Goal: Information Seeking & Learning: Learn about a topic

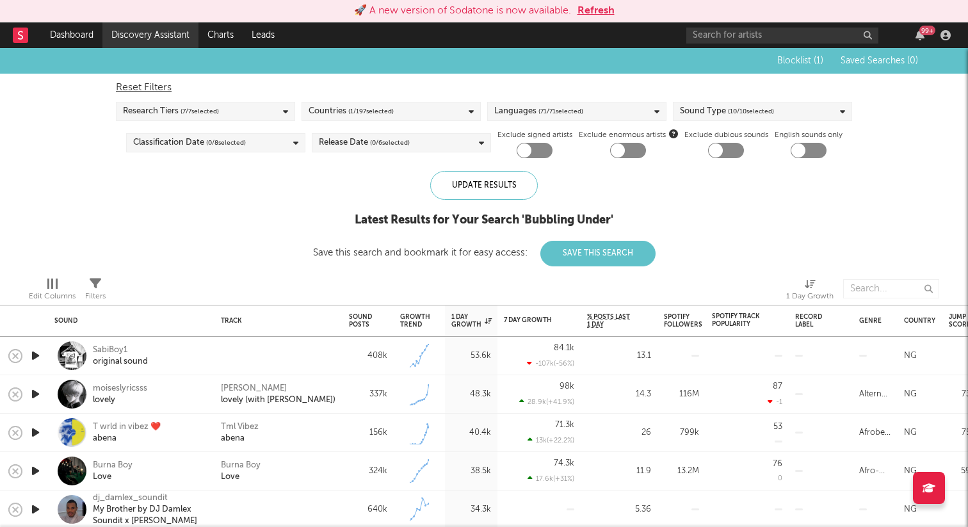
click at [173, 38] on link "Discovery Assistant" at bounding box center [150, 35] width 96 height 26
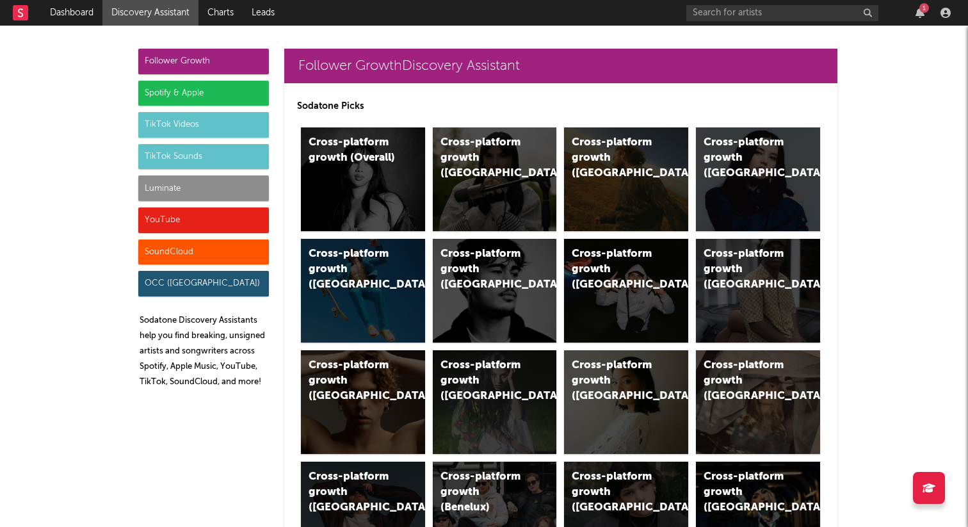
click at [211, 131] on div "TikTok Videos" at bounding box center [203, 125] width 131 height 26
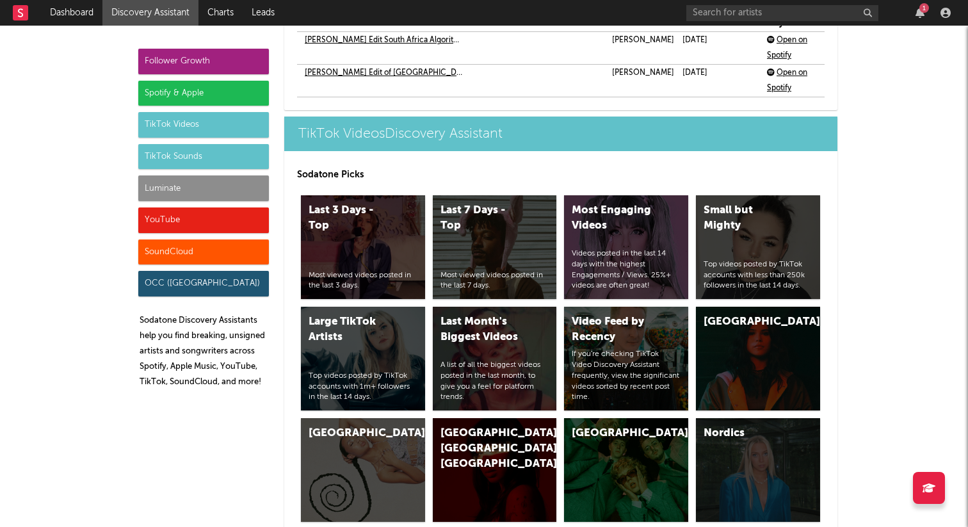
scroll to position [3057, 0]
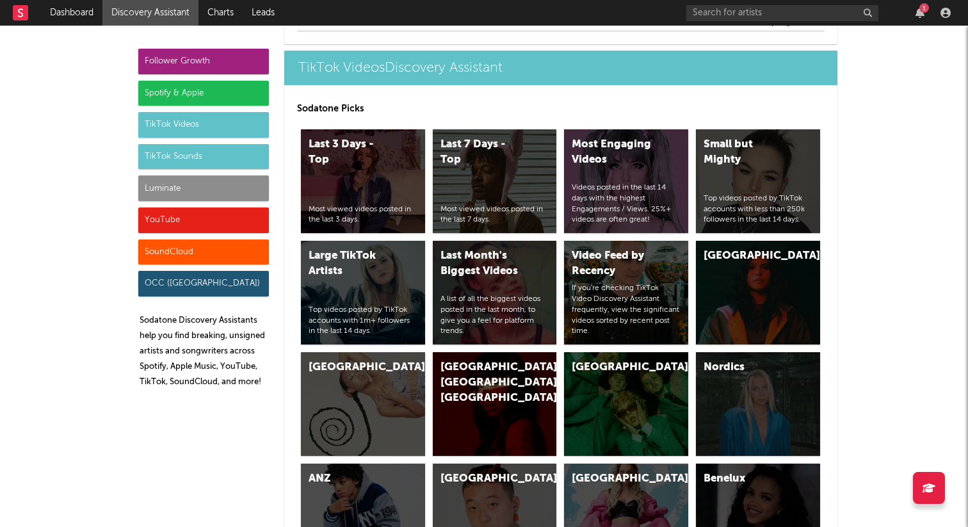
click at [223, 125] on div "TikTok Videos" at bounding box center [203, 125] width 131 height 26
click at [342, 172] on div "Last 3 Days - Top Most viewed videos posted in the last 3 days." at bounding box center [363, 181] width 124 height 104
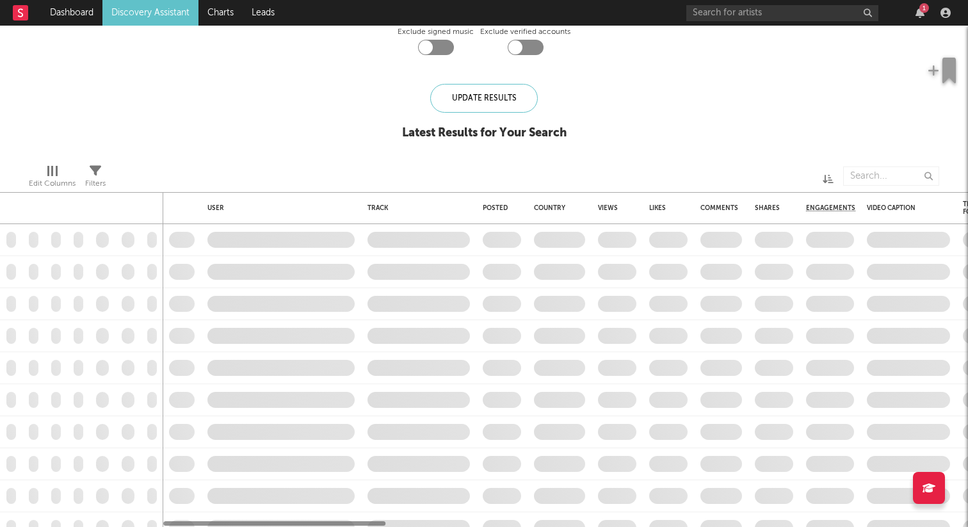
checkbox input "true"
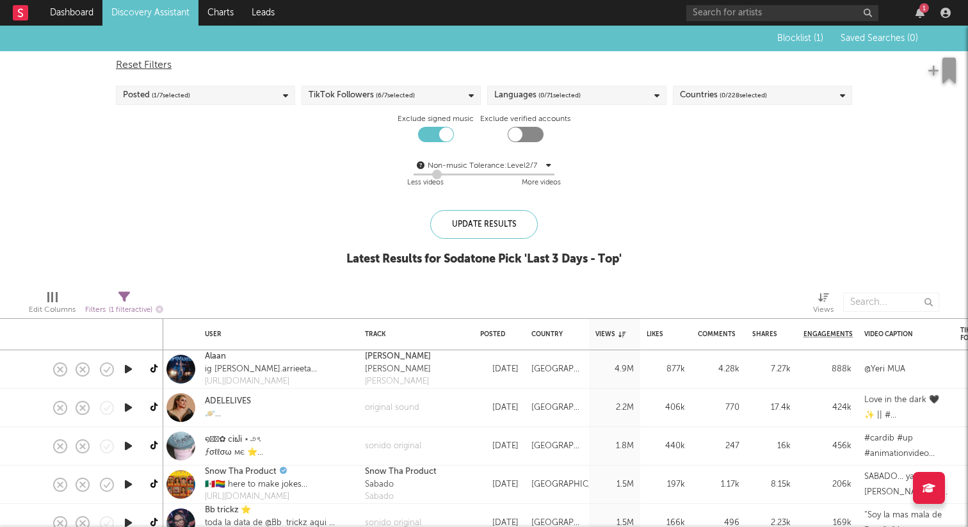
click at [426, 90] on div "TikTok Followers ( 6 / 7 selected)" at bounding box center [390, 95] width 179 height 19
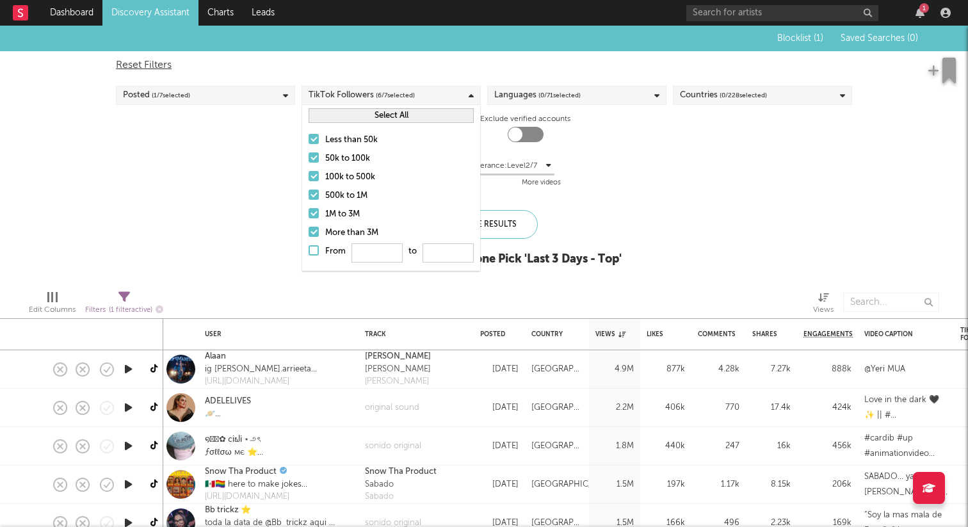
click at [639, 166] on div "Non-music Tolerance: Level 2 / 7 2 Less videos More videos" at bounding box center [484, 174] width 736 height 33
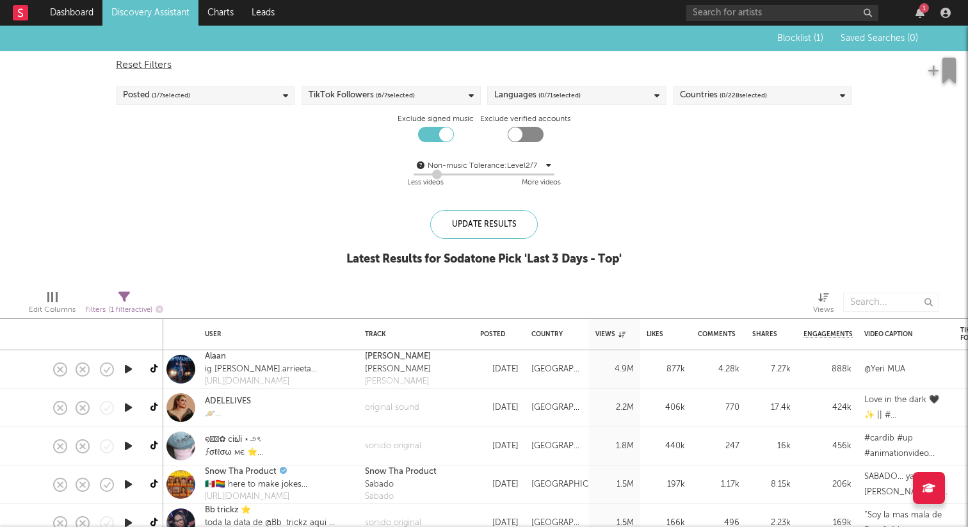
click at [751, 98] on span "( 0 / 228 selected)" at bounding box center [742, 95] width 47 height 15
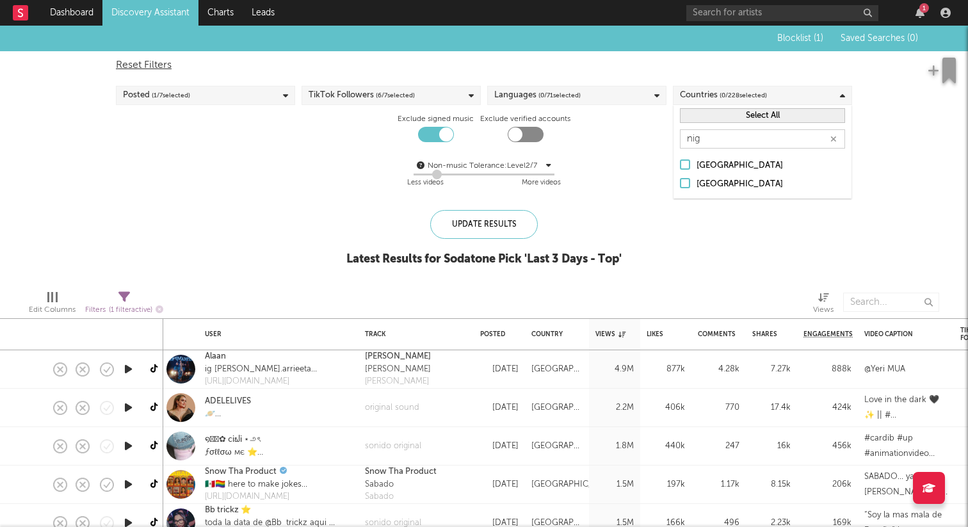
type input "nig"
click at [683, 184] on div at bounding box center [685, 183] width 10 height 10
click at [680, 184] on input "Nigeria" at bounding box center [680, 184] width 0 height 15
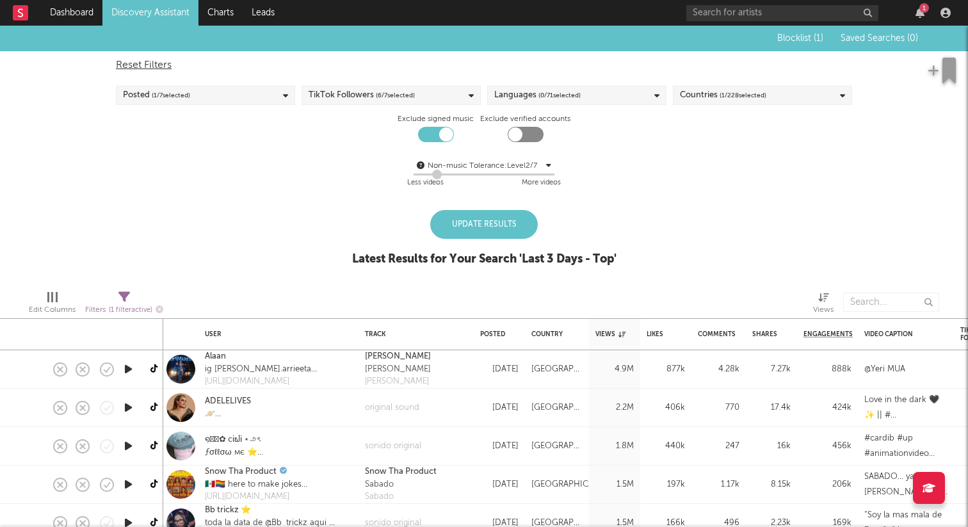
click at [510, 227] on div "Update Results" at bounding box center [484, 224] width 108 height 29
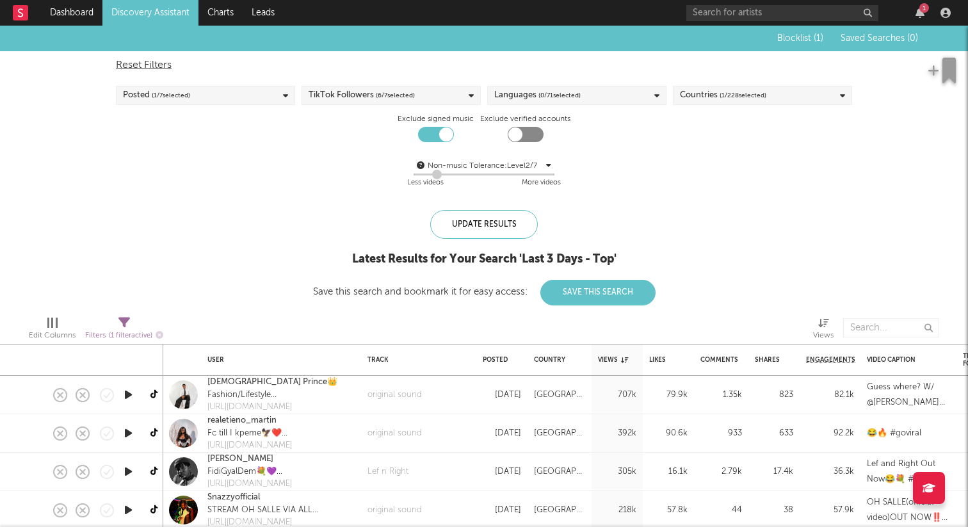
click at [134, 13] on link "Discovery Assistant" at bounding box center [150, 13] width 96 height 26
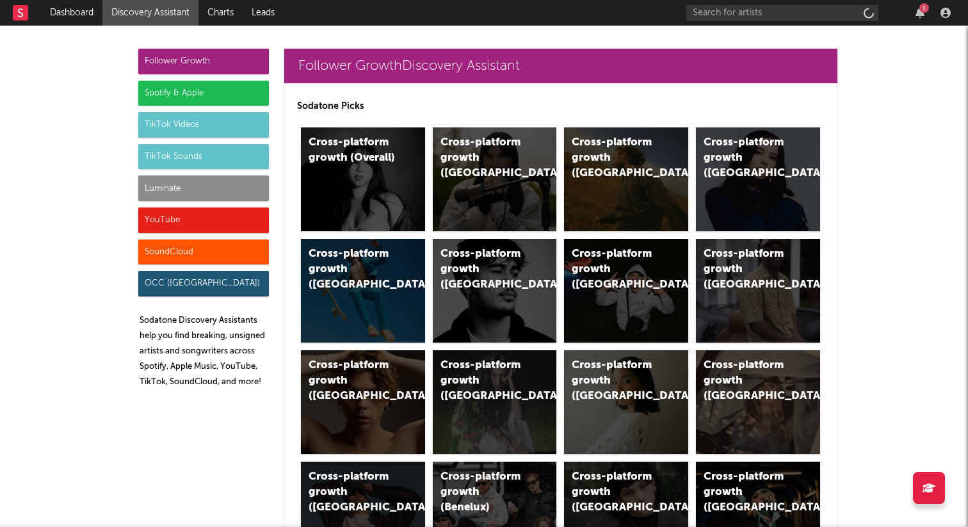
click at [212, 155] on div "TikTok Sounds" at bounding box center [203, 157] width 131 height 26
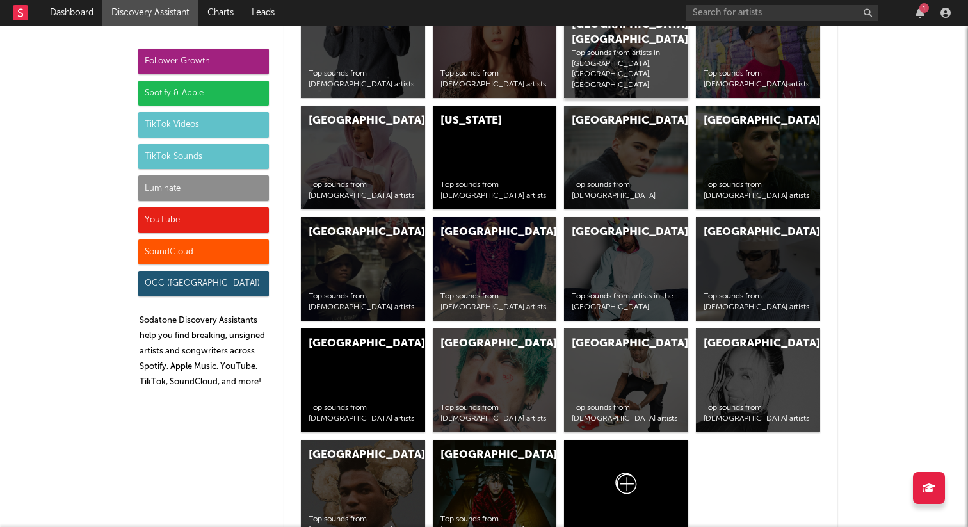
scroll to position [5034, 0]
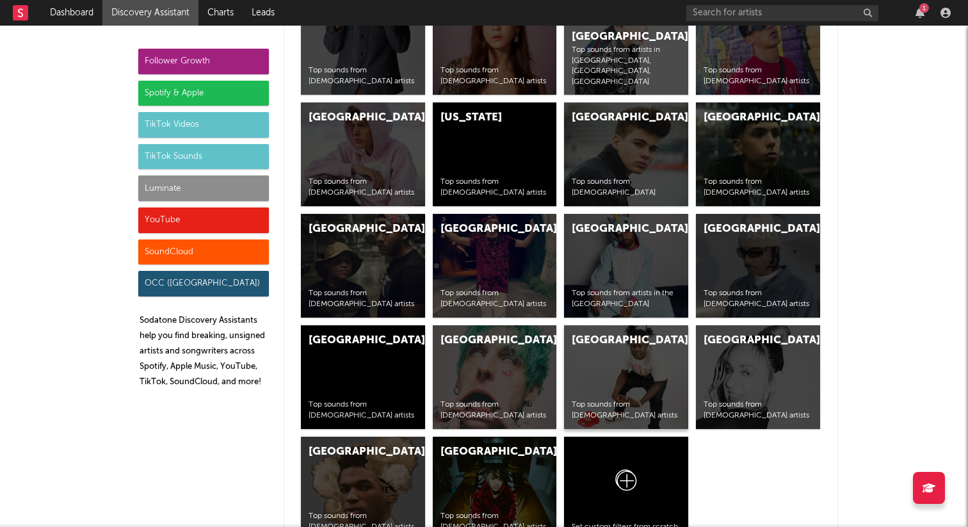
click at [605, 357] on div "Africa Top sounds from African artists" at bounding box center [626, 377] width 124 height 104
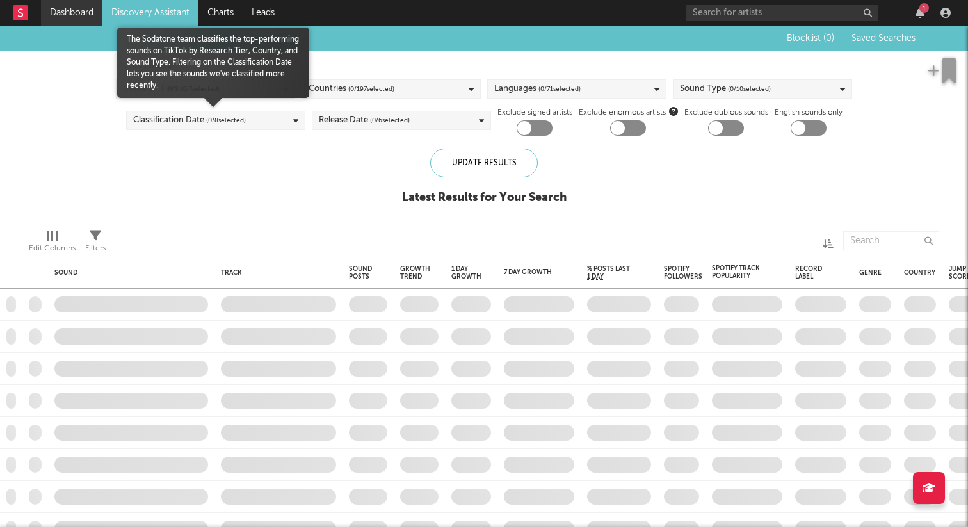
checkbox input "true"
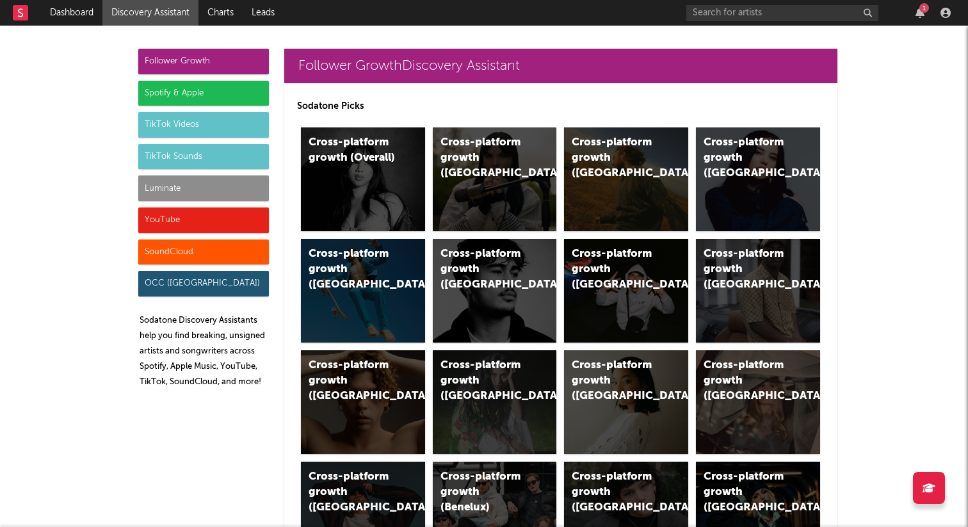
click at [190, 157] on div "TikTok Sounds" at bounding box center [203, 157] width 131 height 26
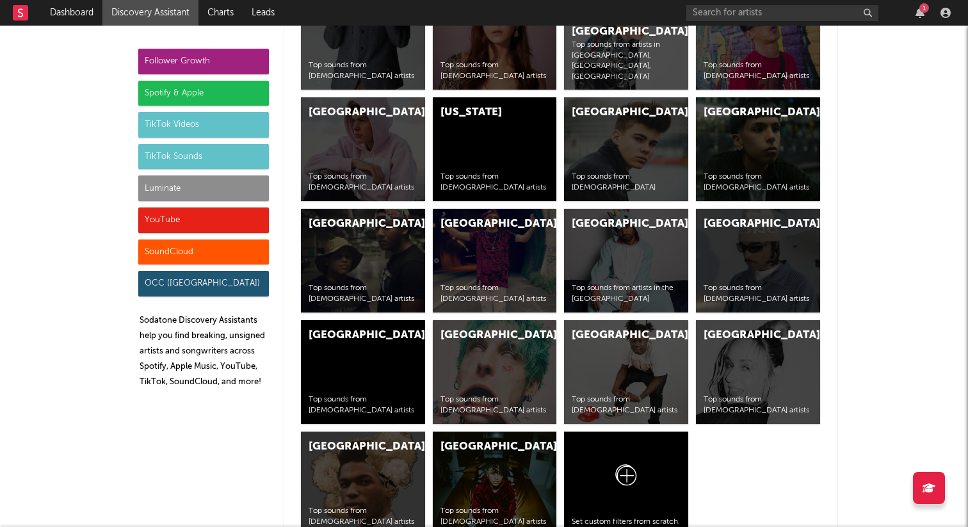
scroll to position [4987, 0]
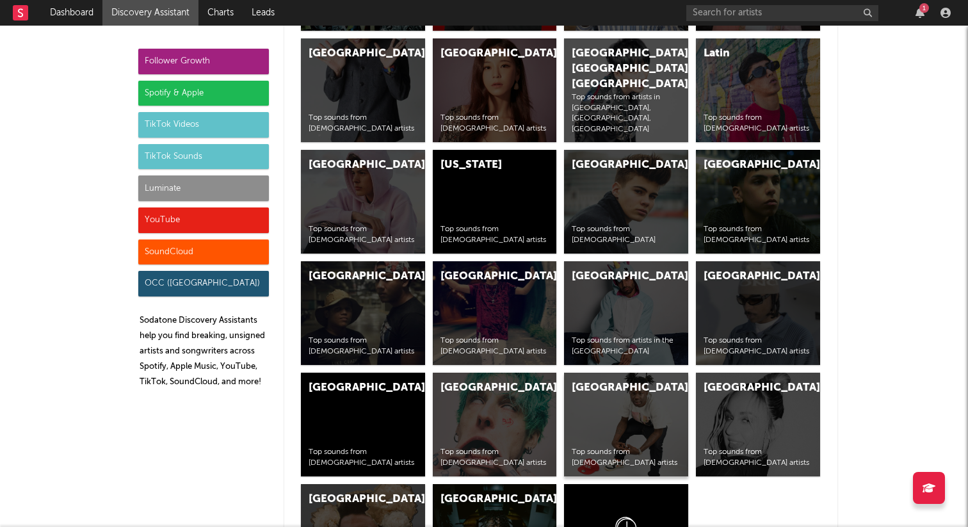
click at [658, 425] on div "Africa Top sounds from African artists" at bounding box center [626, 424] width 124 height 104
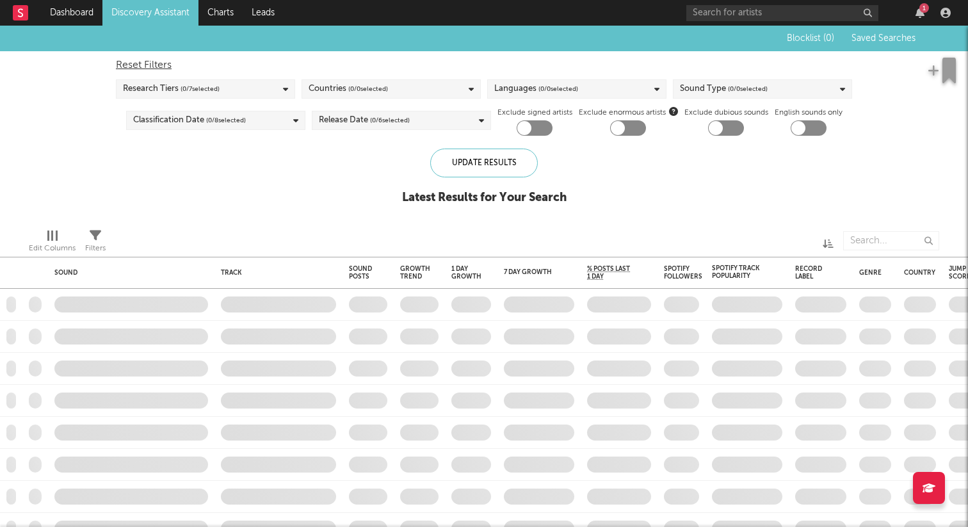
checkbox input "true"
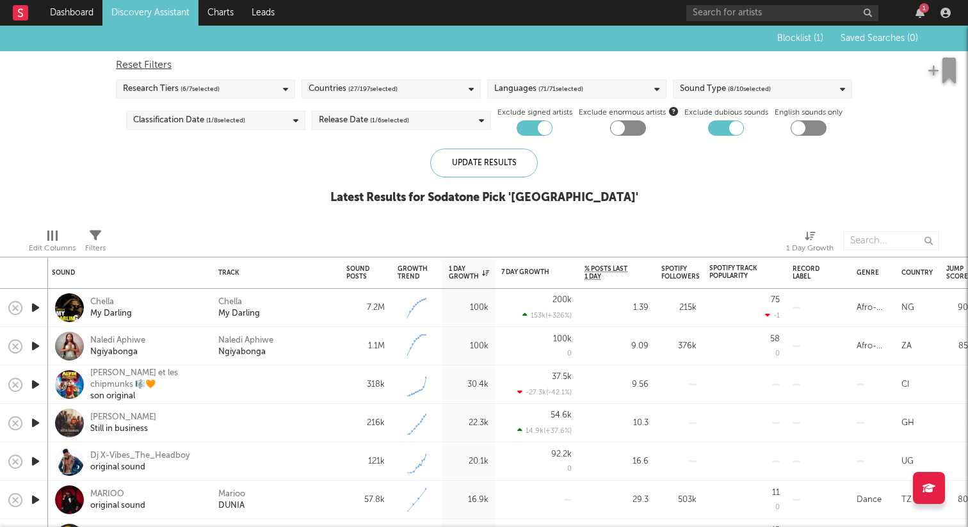
click at [411, 90] on div "Countries ( 27 / 197 selected)" at bounding box center [390, 88] width 179 height 19
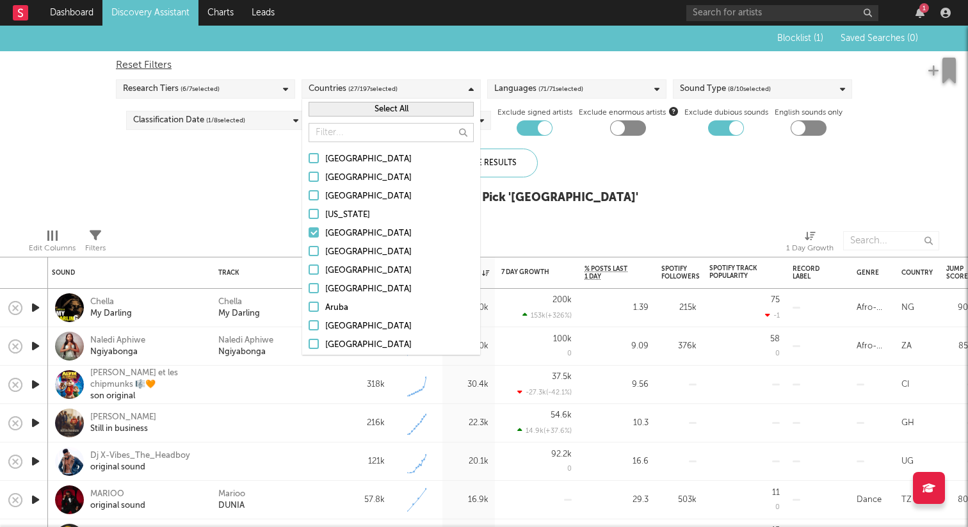
click at [388, 111] on button "Select All" at bounding box center [390, 109] width 165 height 15
click at [388, 111] on button "Deselect All" at bounding box center [390, 109] width 165 height 15
click at [387, 129] on input "text" at bounding box center [390, 132] width 165 height 19
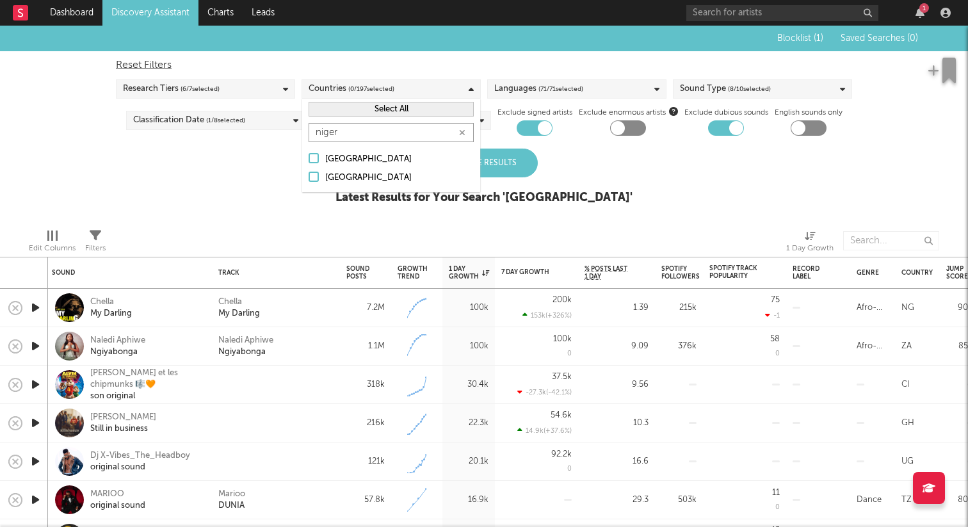
type input "niger"
click at [310, 174] on div at bounding box center [313, 176] width 10 height 10
click at [308, 174] on input "Nigeria" at bounding box center [308, 177] width 0 height 15
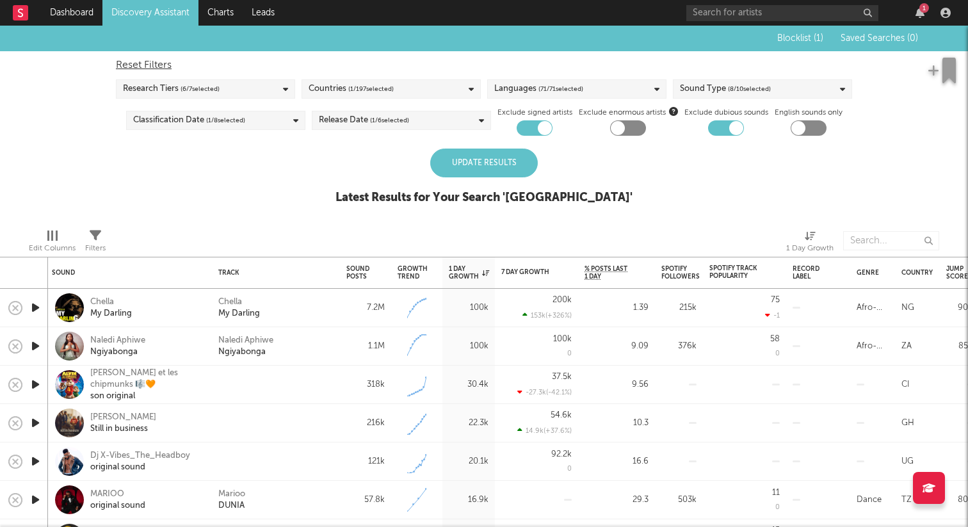
click at [516, 157] on div "Update Results" at bounding box center [484, 162] width 108 height 29
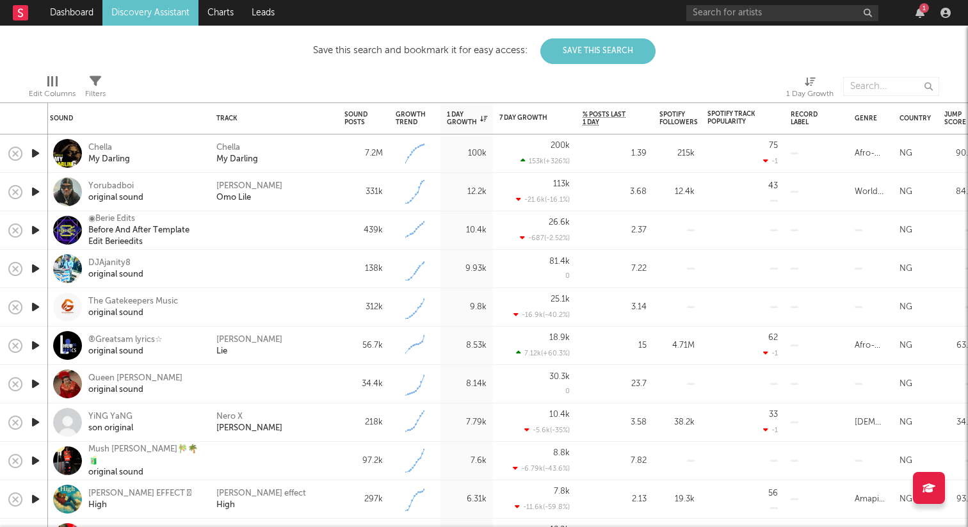
click at [40, 269] on icon "button" at bounding box center [35, 268] width 13 height 16
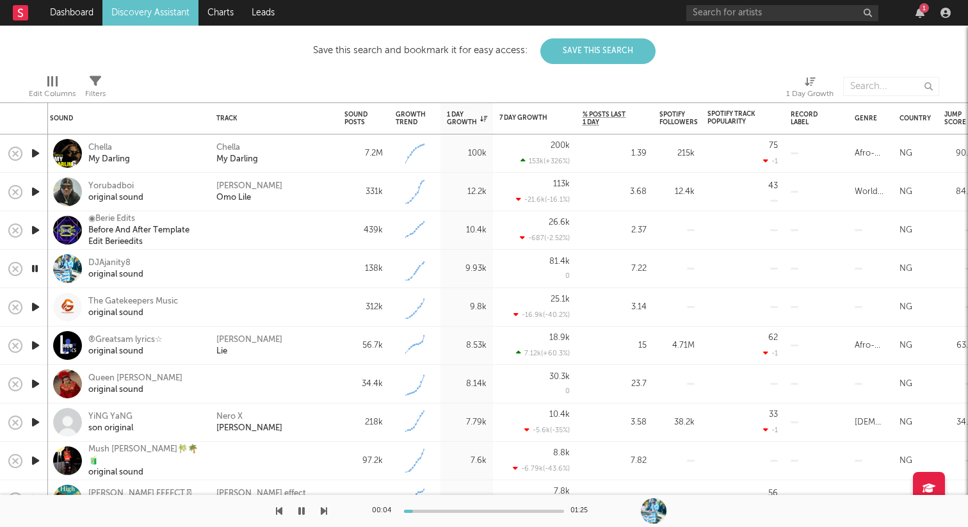
click at [40, 269] on icon "button" at bounding box center [35, 268] width 12 height 16
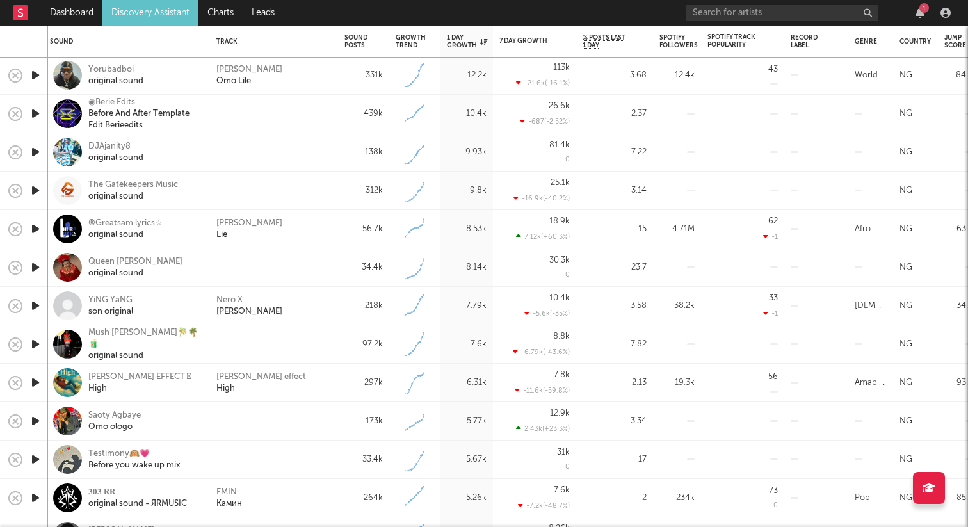
click at [40, 189] on icon "button" at bounding box center [35, 190] width 13 height 16
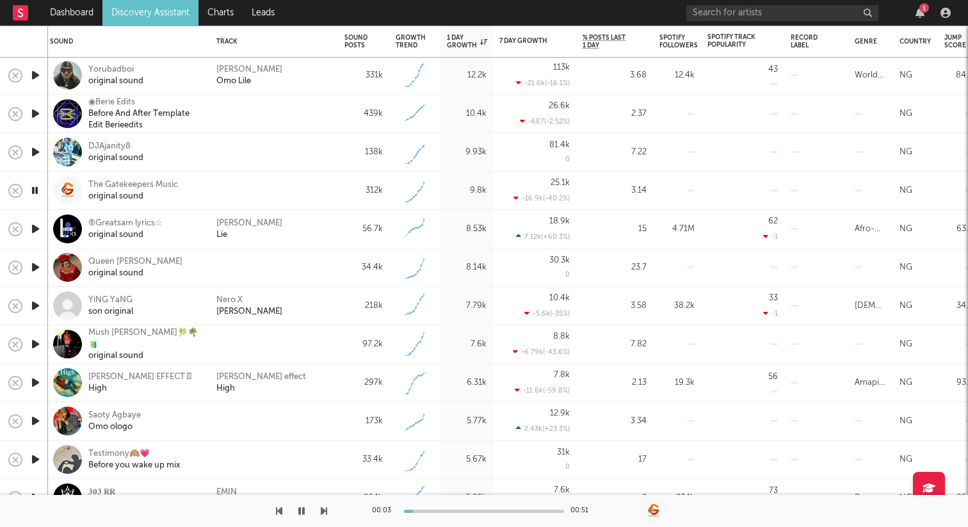
click at [31, 188] on icon "button" at bounding box center [35, 190] width 12 height 16
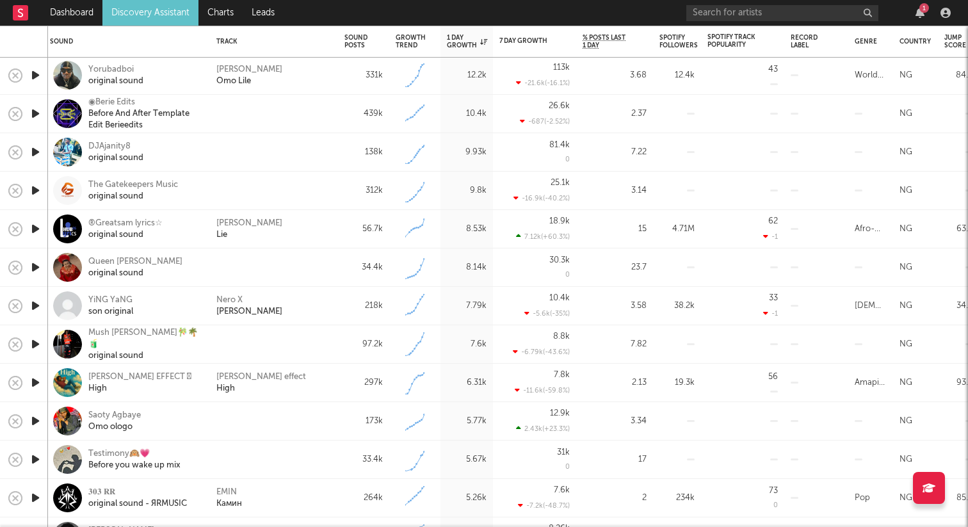
click at [37, 224] on icon "button" at bounding box center [35, 229] width 13 height 16
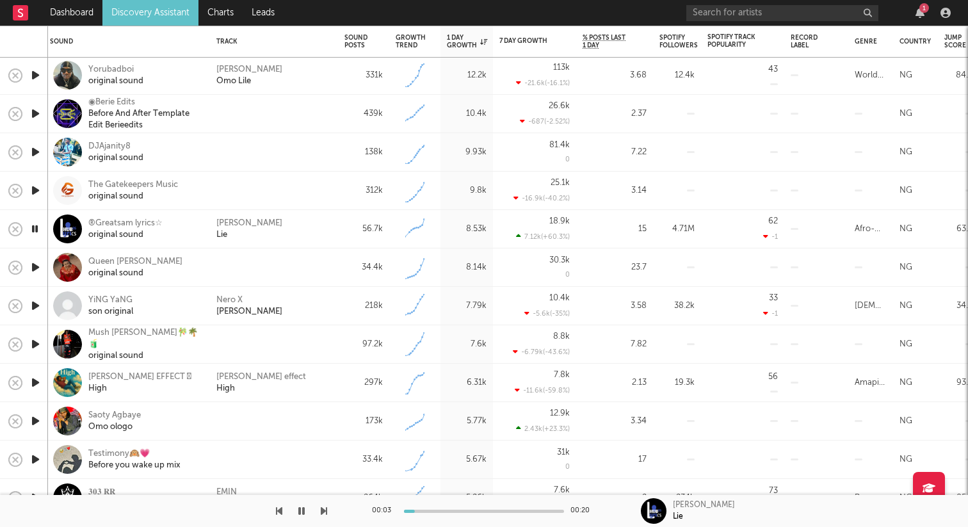
click at [37, 224] on icon "button" at bounding box center [35, 229] width 12 height 16
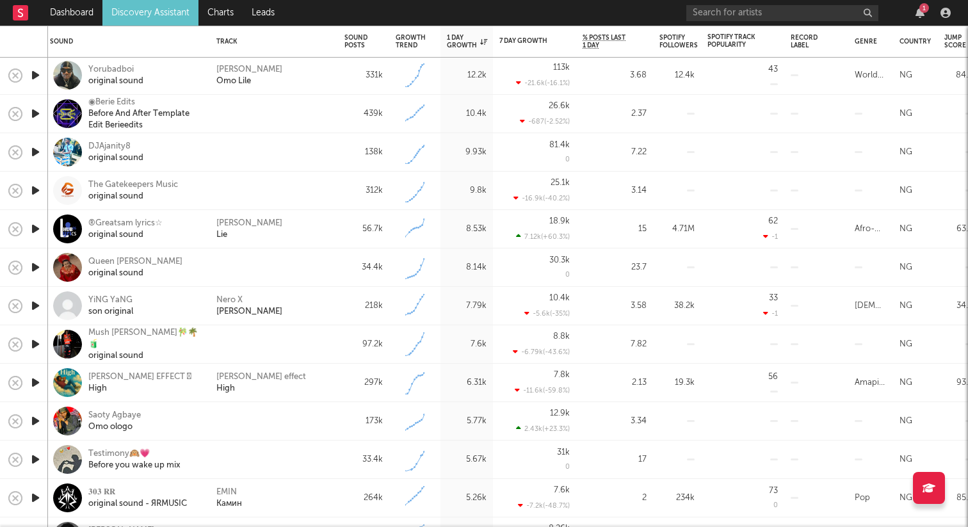
click at [36, 305] on icon "button" at bounding box center [35, 306] width 13 height 16
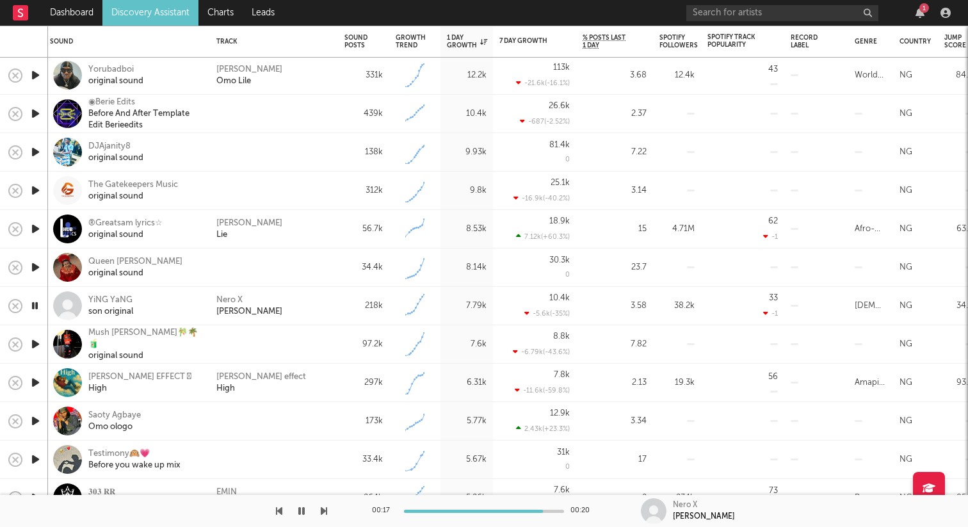
click at [36, 304] on icon "button" at bounding box center [35, 306] width 12 height 16
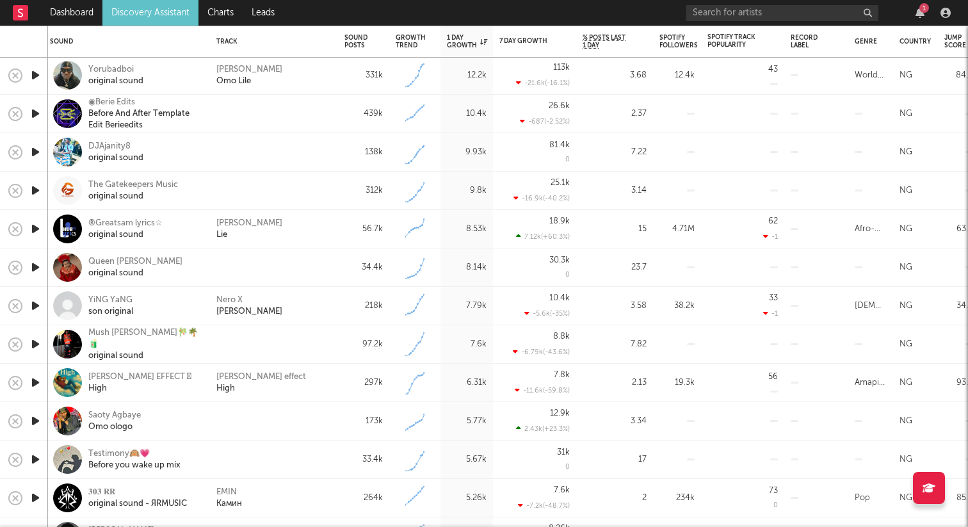
click at [34, 338] on icon "button" at bounding box center [35, 344] width 13 height 16
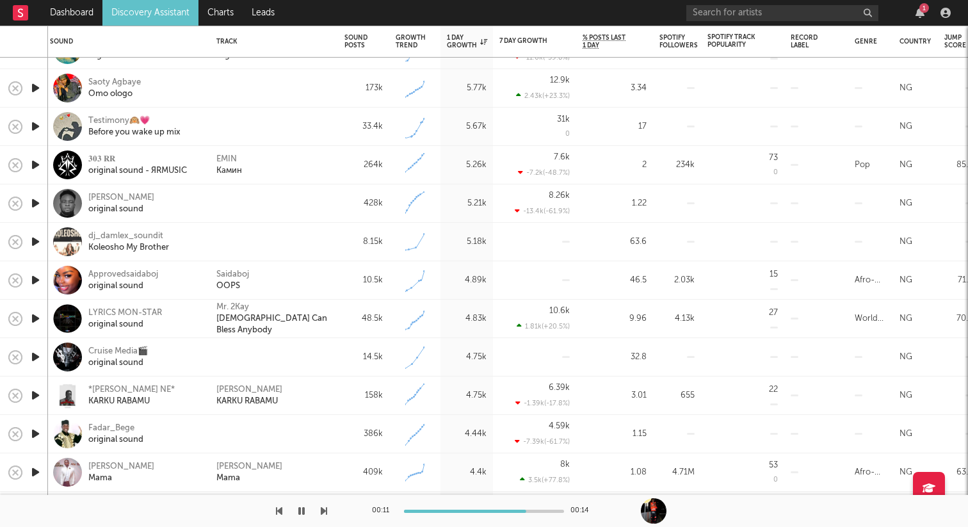
click at [36, 242] on icon "button" at bounding box center [35, 242] width 13 height 16
click at [36, 281] on icon "button" at bounding box center [35, 280] width 13 height 16
click at [34, 122] on icon "button" at bounding box center [35, 126] width 13 height 16
click at [31, 201] on icon "button" at bounding box center [35, 203] width 13 height 16
click at [33, 318] on icon "button" at bounding box center [35, 318] width 13 height 16
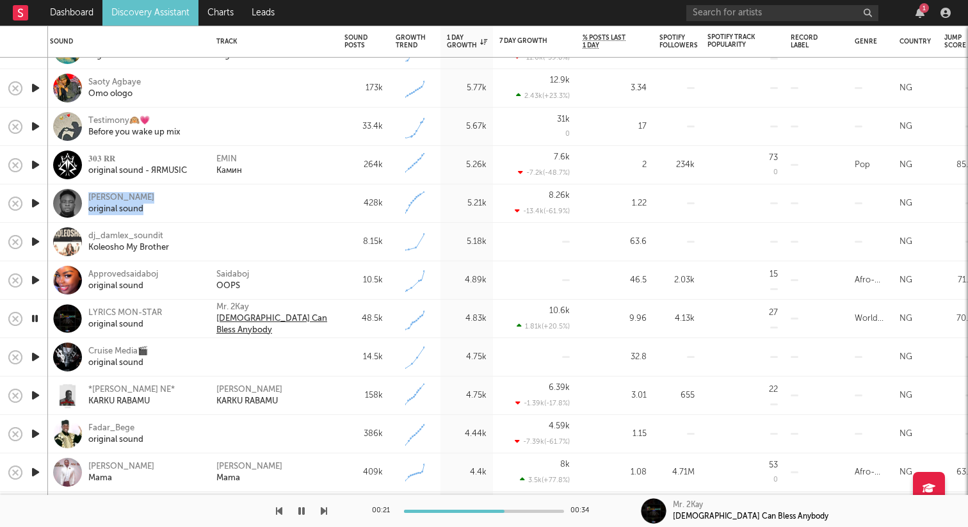
click at [244, 321] on div "God Can Bless Anybody" at bounding box center [273, 324] width 115 height 23
click at [340, 325] on div "48.5k" at bounding box center [363, 318] width 51 height 38
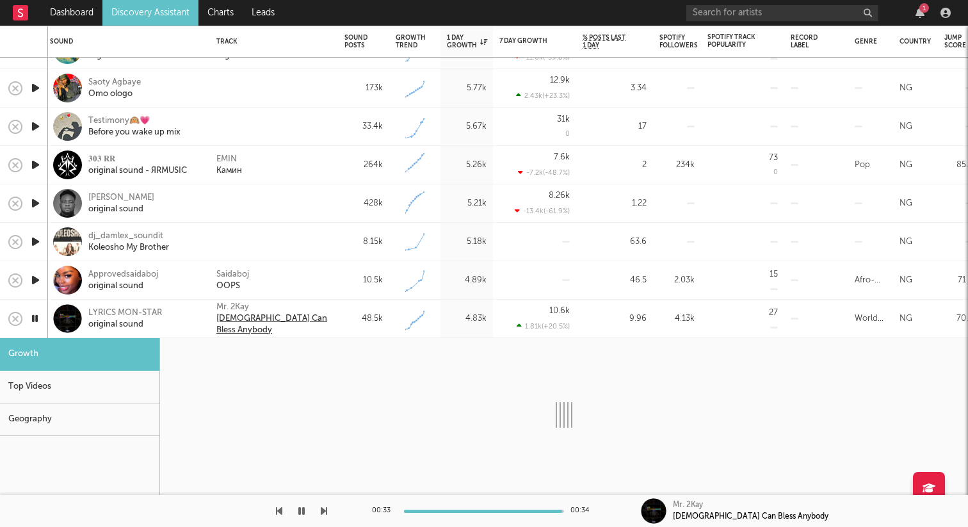
click at [299, 323] on div "God Can Bless Anybody" at bounding box center [273, 324] width 115 height 23
click at [129, 321] on div "original sound" at bounding box center [125, 325] width 74 height 12
select select "6m"
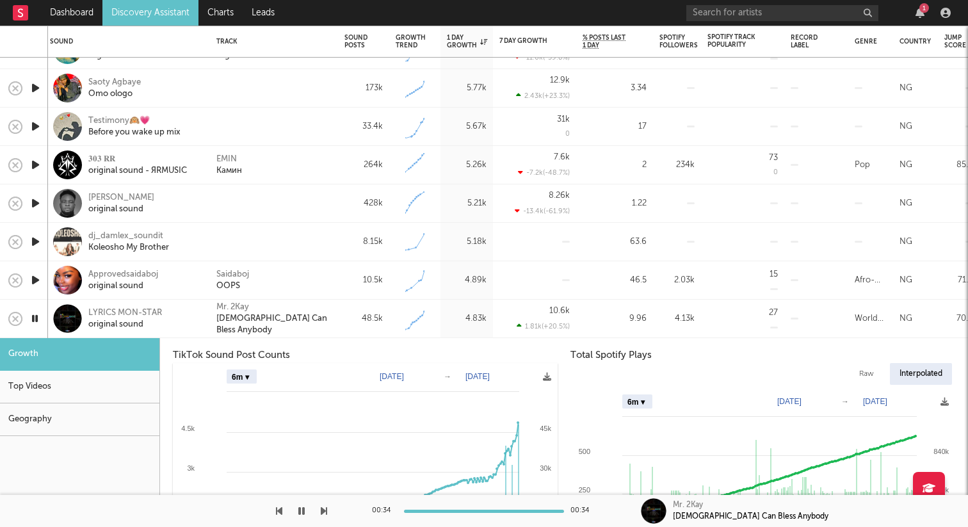
click at [171, 323] on div "LYRICS MON-STAR original sound" at bounding box center [144, 318] width 112 height 23
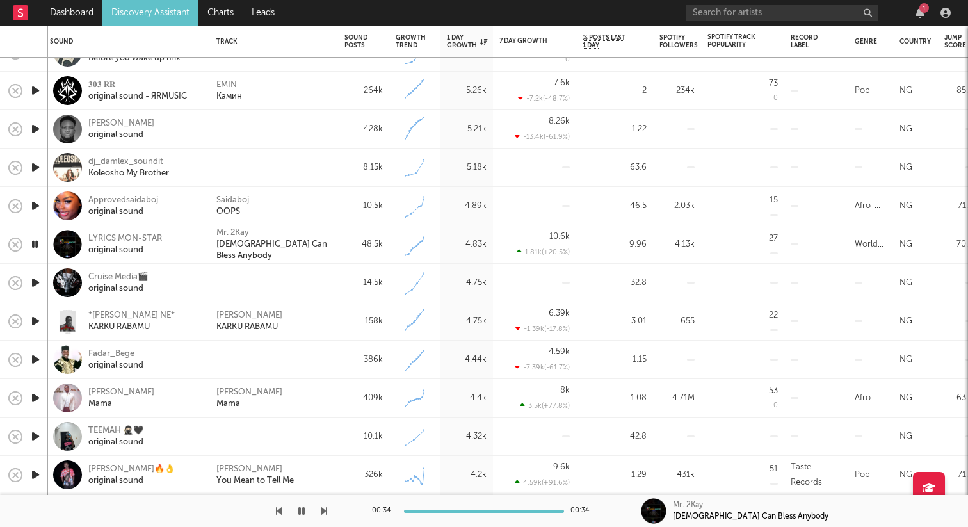
click at [36, 285] on icon "button" at bounding box center [35, 283] width 13 height 16
click at [34, 283] on icon "button" at bounding box center [35, 283] width 12 height 16
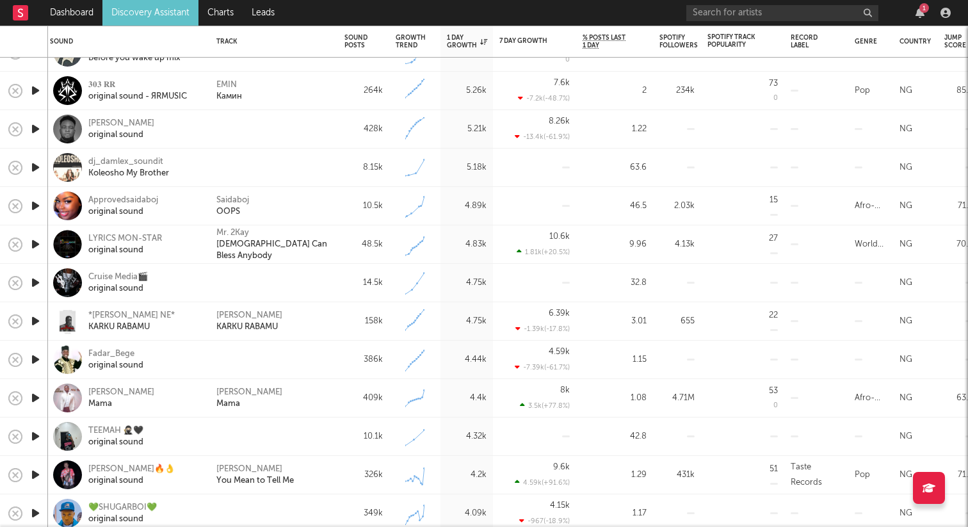
click at [34, 328] on icon "button" at bounding box center [35, 321] width 13 height 16
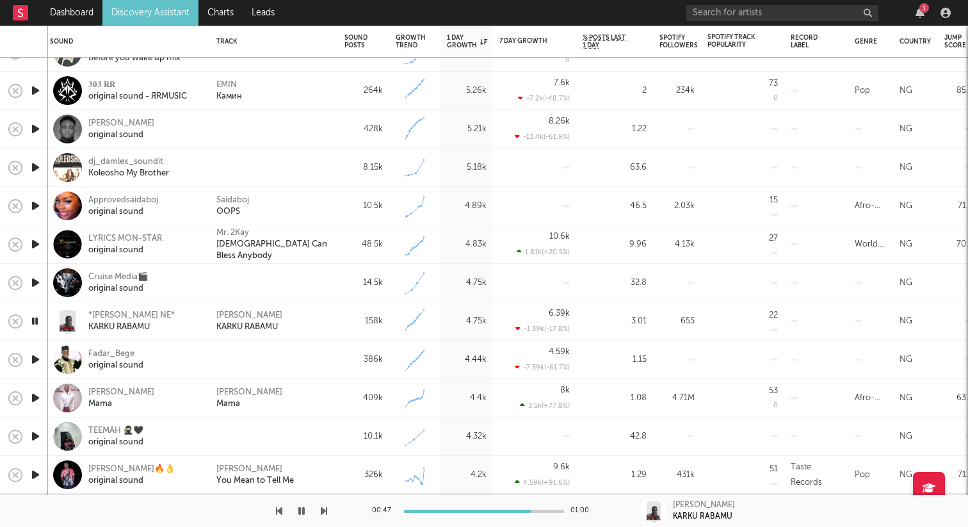
click at [42, 358] on icon "button" at bounding box center [35, 359] width 13 height 16
click at [40, 398] on icon "button" at bounding box center [35, 398] width 13 height 16
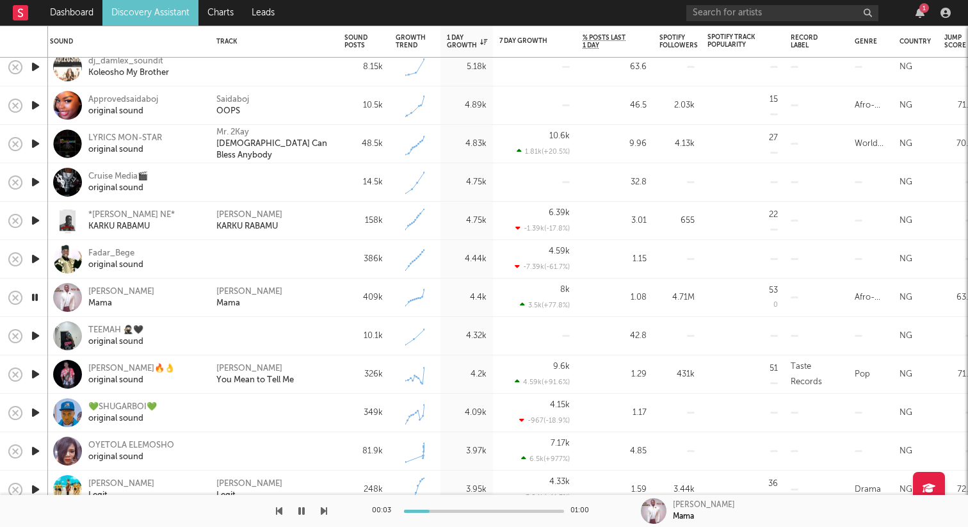
click at [31, 333] on icon "button" at bounding box center [35, 336] width 13 height 16
click at [35, 339] on icon "button" at bounding box center [35, 336] width 12 height 16
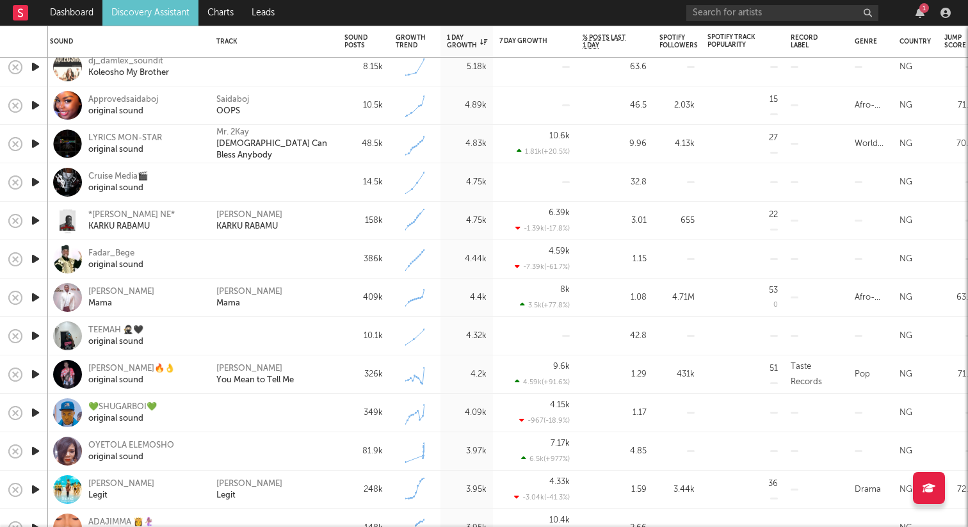
click at [35, 337] on icon "button" at bounding box center [35, 336] width 13 height 16
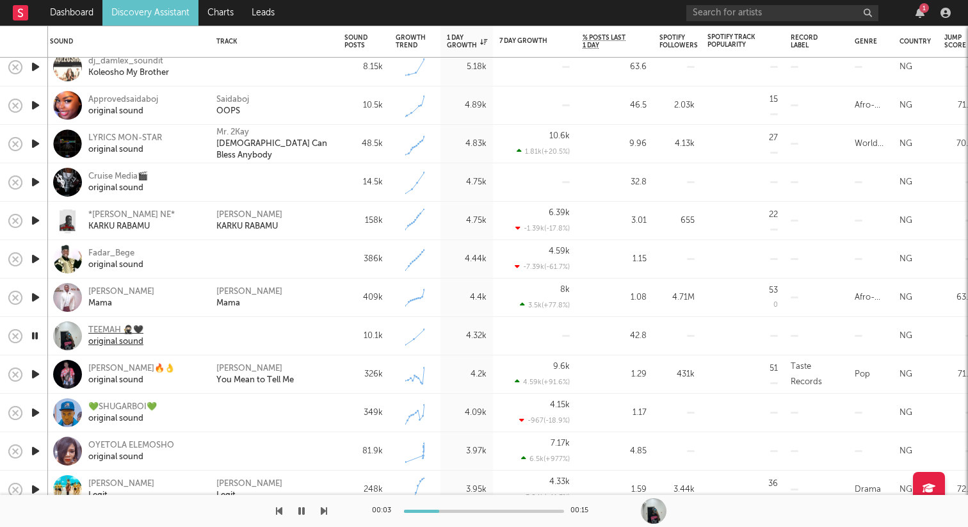
click at [109, 333] on div "TEEMAH 🥷🏻🖤" at bounding box center [115, 330] width 55 height 12
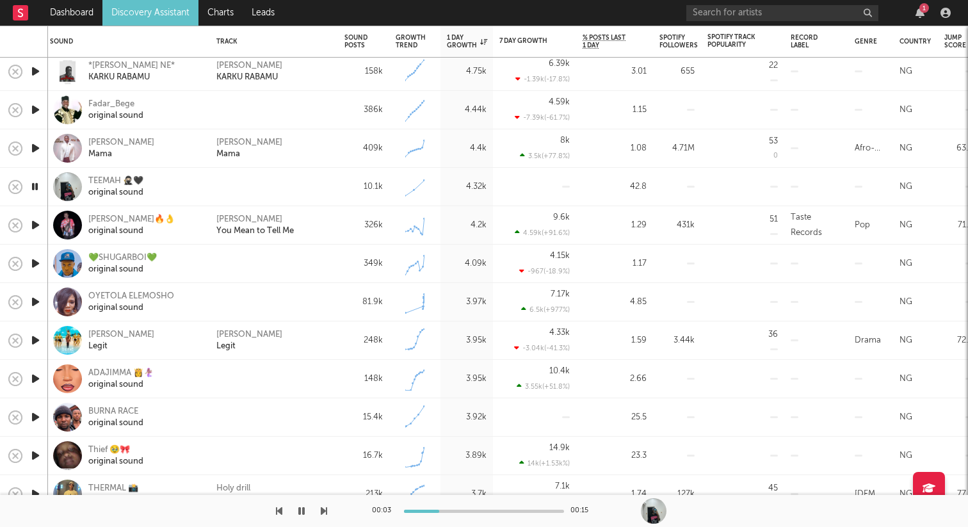
click at [36, 219] on icon "button" at bounding box center [35, 225] width 13 height 16
click at [38, 263] on icon "button" at bounding box center [35, 263] width 13 height 16
click at [38, 261] on icon "button" at bounding box center [35, 263] width 12 height 16
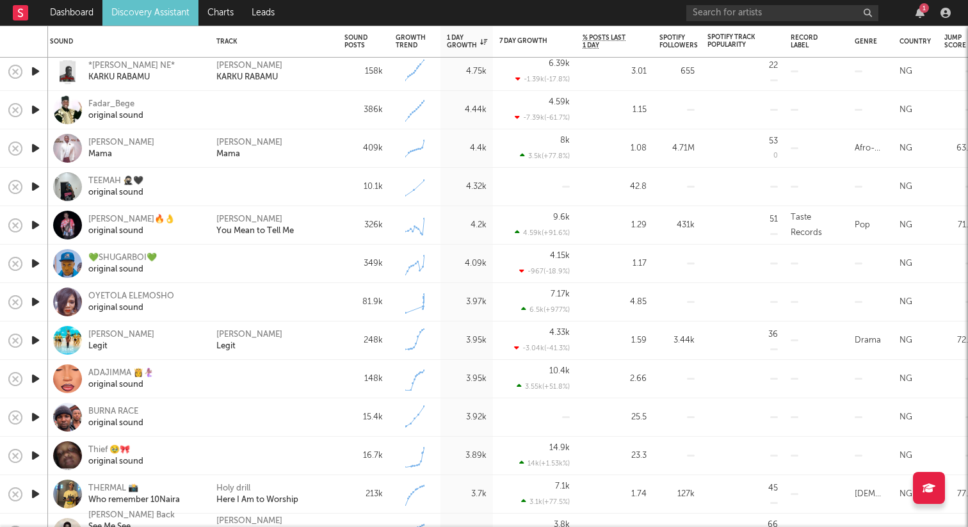
click at [39, 303] on icon "button" at bounding box center [35, 302] width 13 height 16
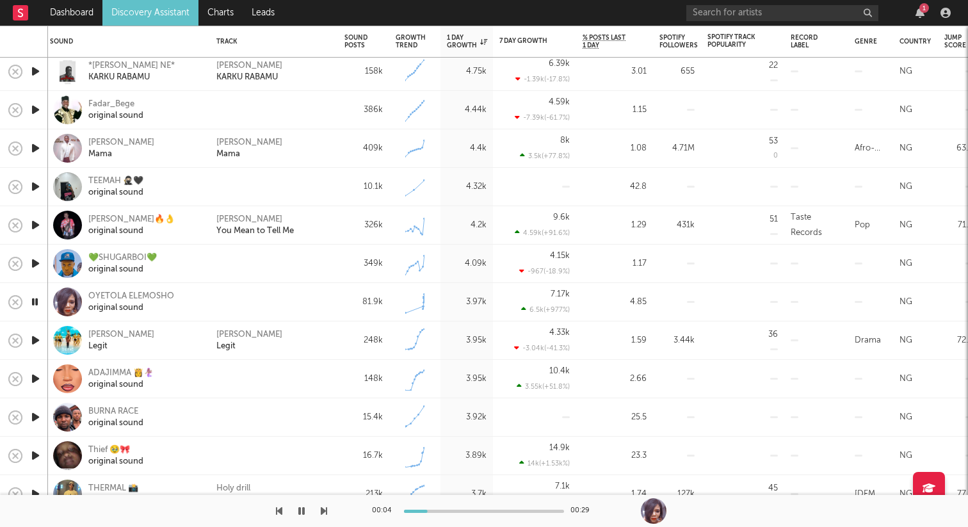
click at [40, 299] on icon "button" at bounding box center [35, 302] width 12 height 16
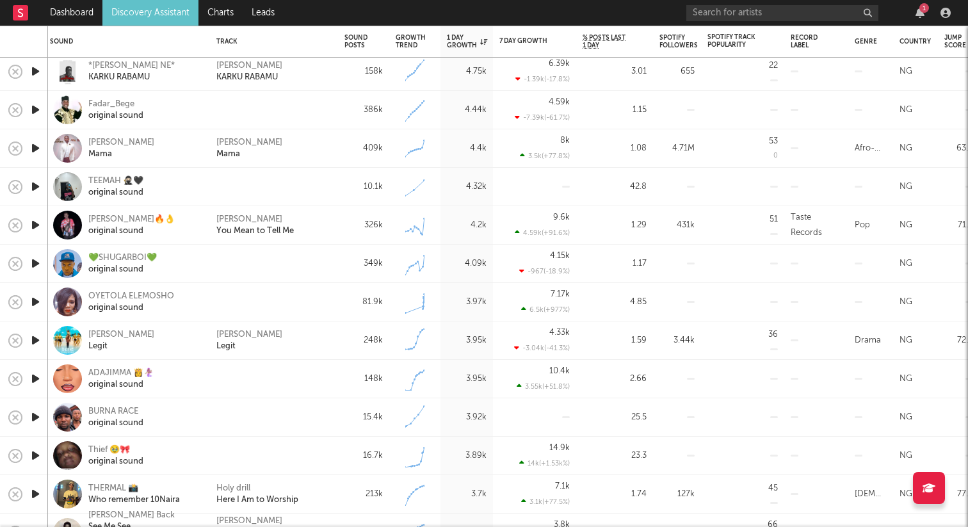
click at [34, 299] on icon "button" at bounding box center [35, 302] width 13 height 16
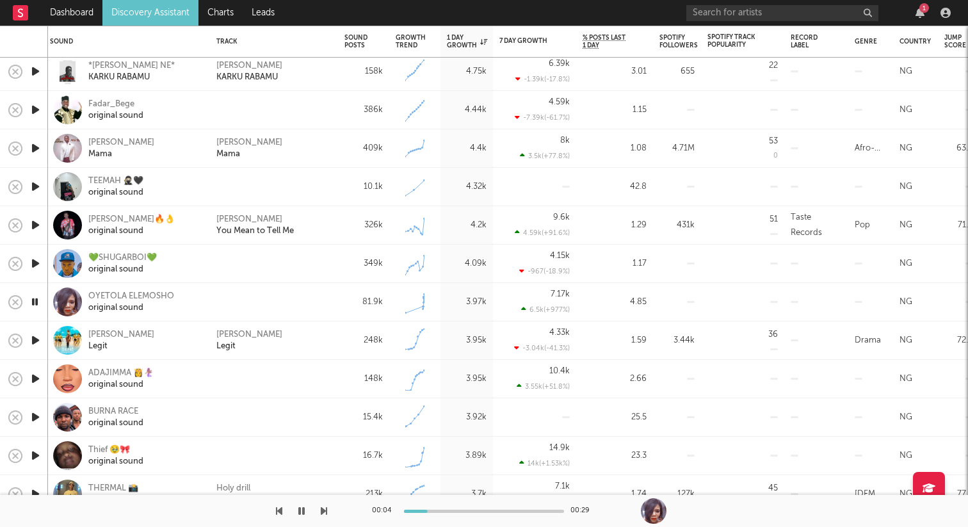
click at [36, 301] on icon "button" at bounding box center [35, 302] width 12 height 16
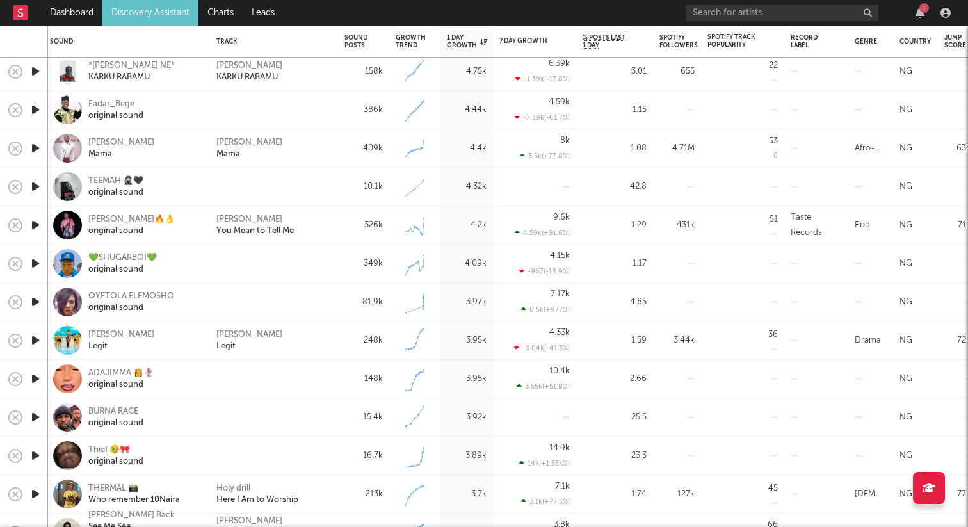
click at [36, 301] on icon "button" at bounding box center [35, 302] width 13 height 16
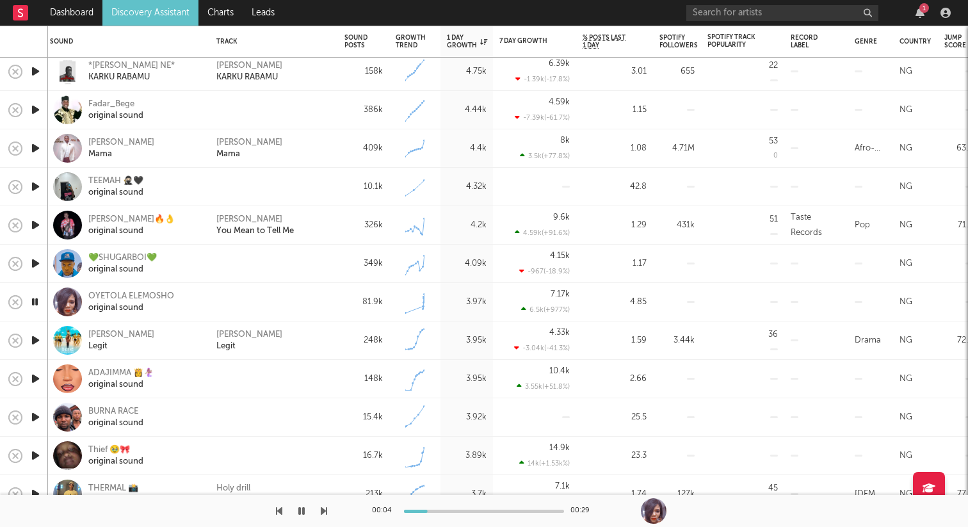
click at [453, 509] on div at bounding box center [484, 510] width 160 height 3
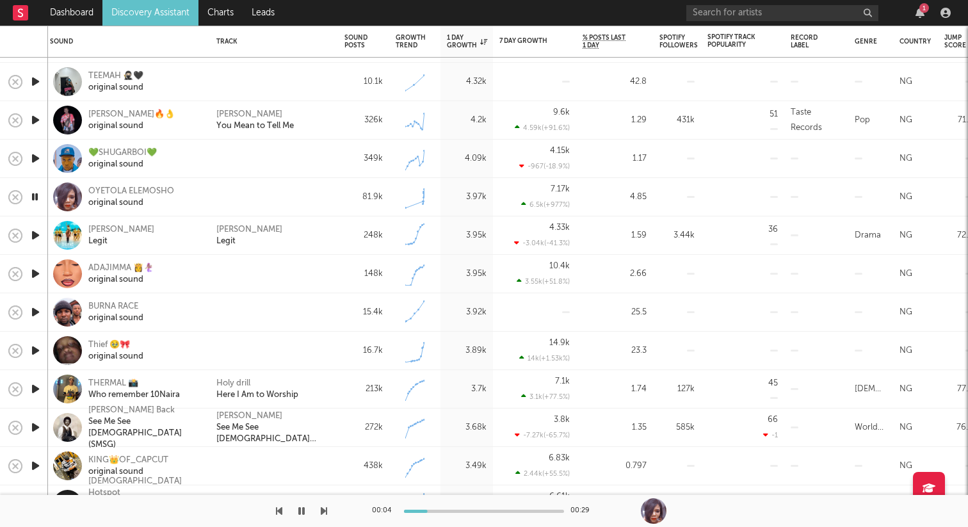
click at [33, 275] on icon "button" at bounding box center [35, 274] width 13 height 16
click at [35, 201] on icon "button" at bounding box center [35, 197] width 13 height 16
click at [42, 271] on div at bounding box center [35, 274] width 26 height 38
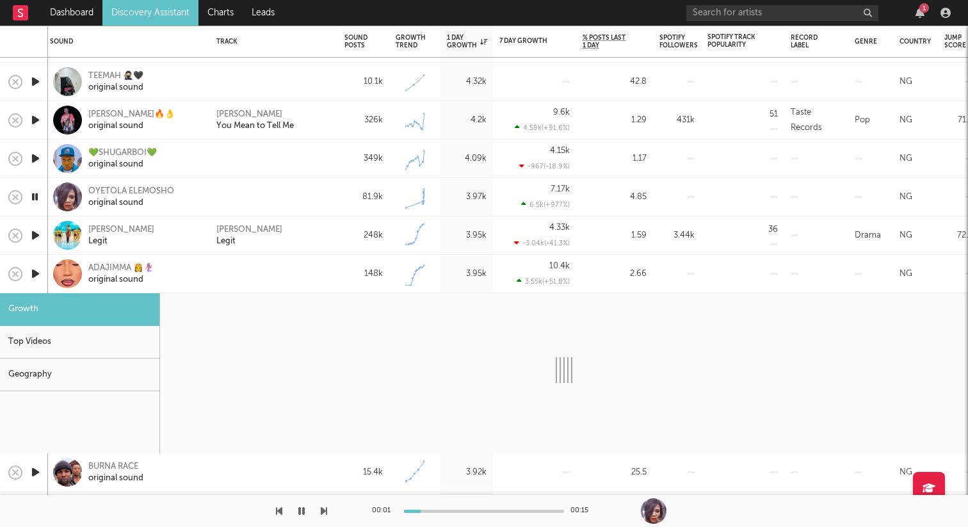
click at [181, 276] on div "ADAJIMMA 👸🧜🏽‍♀️ original sound" at bounding box center [144, 273] width 112 height 23
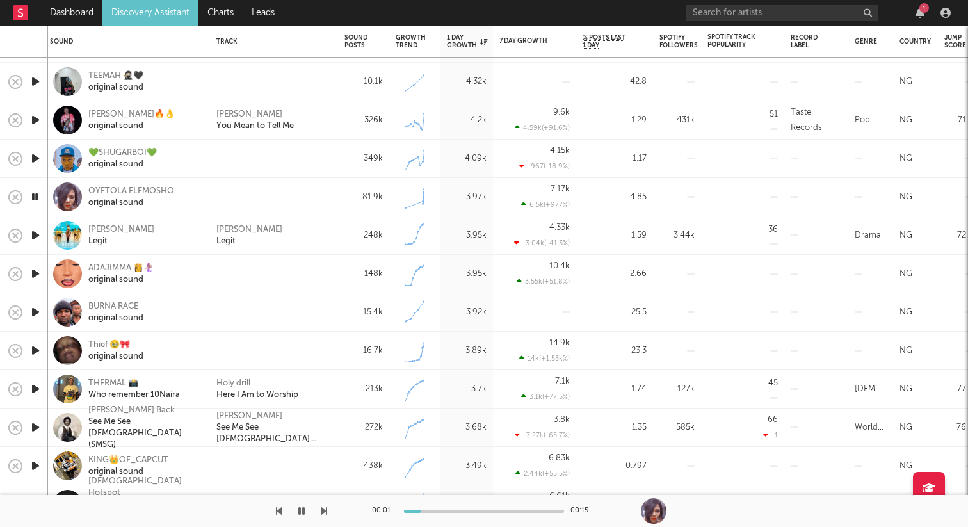
click at [38, 270] on icon "button" at bounding box center [35, 274] width 13 height 16
click at [31, 311] on icon "button" at bounding box center [35, 312] width 13 height 16
click at [38, 346] on icon "button" at bounding box center [35, 350] width 13 height 16
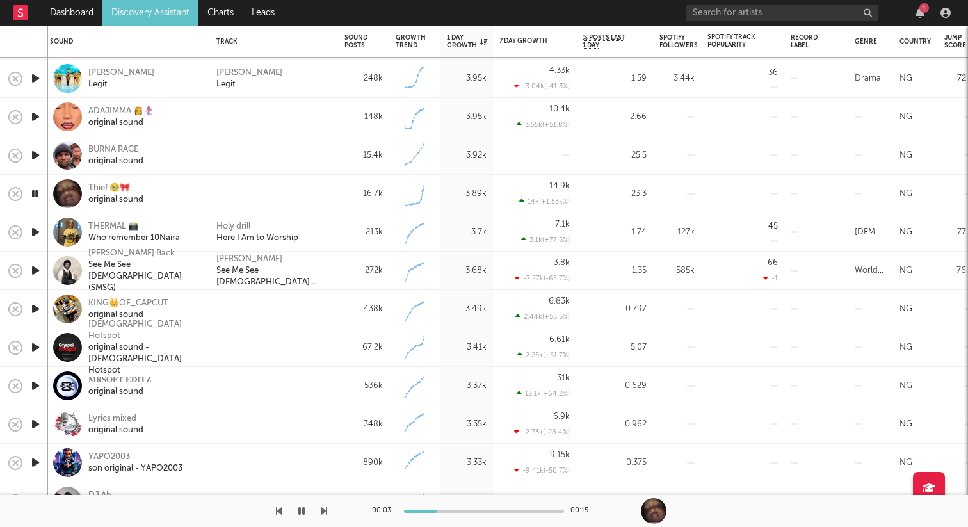
click at [34, 308] on icon "button" at bounding box center [35, 309] width 13 height 16
click at [36, 347] on icon "button" at bounding box center [35, 347] width 13 height 16
click at [35, 382] on icon "button" at bounding box center [35, 386] width 13 height 16
click at [34, 422] on icon "button" at bounding box center [35, 424] width 13 height 16
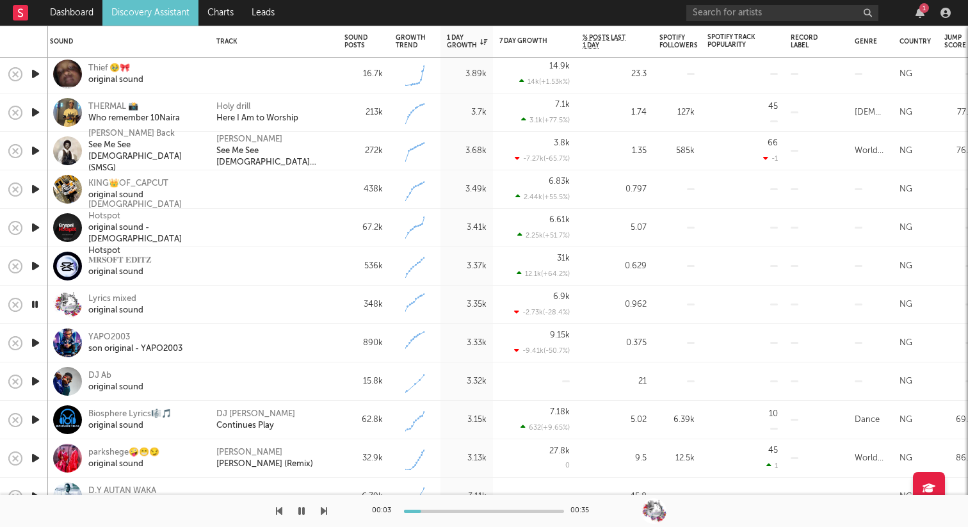
click at [38, 339] on icon "button" at bounding box center [35, 343] width 13 height 16
click at [35, 378] on icon "button" at bounding box center [35, 381] width 13 height 16
click at [433, 509] on div at bounding box center [484, 510] width 160 height 3
click at [127, 386] on div "original sound" at bounding box center [115, 387] width 55 height 12
click at [93, 381] on div "original sound" at bounding box center [115, 387] width 55 height 12
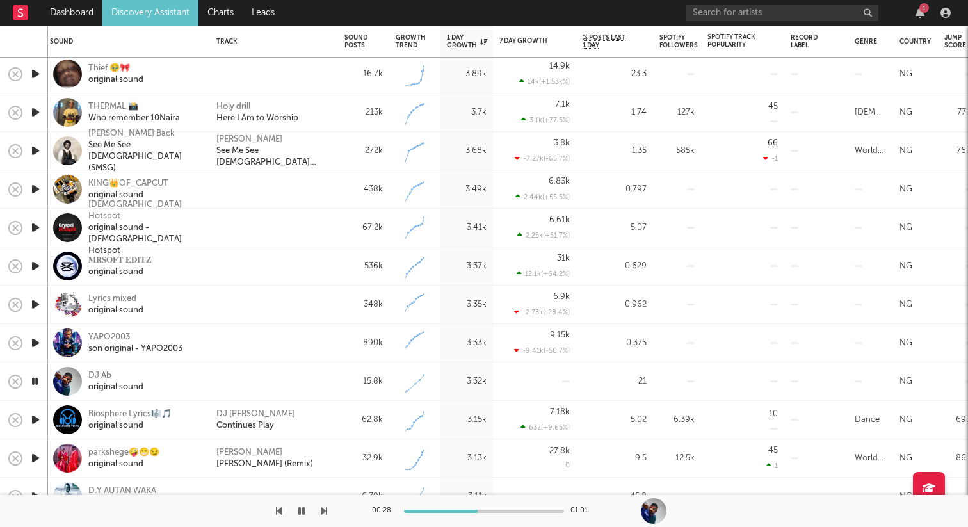
click at [40, 378] on icon "button" at bounding box center [35, 381] width 12 height 16
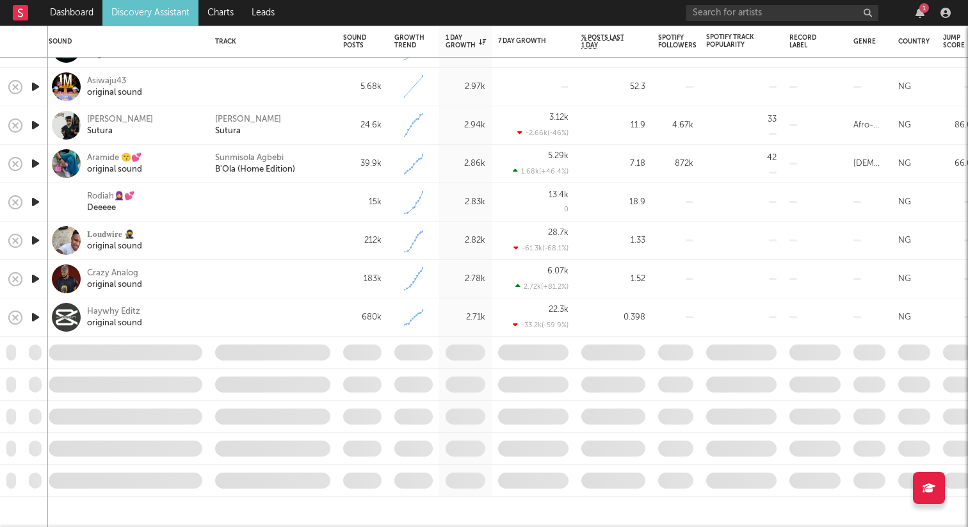
click at [33, 198] on icon "button" at bounding box center [35, 202] width 13 height 16
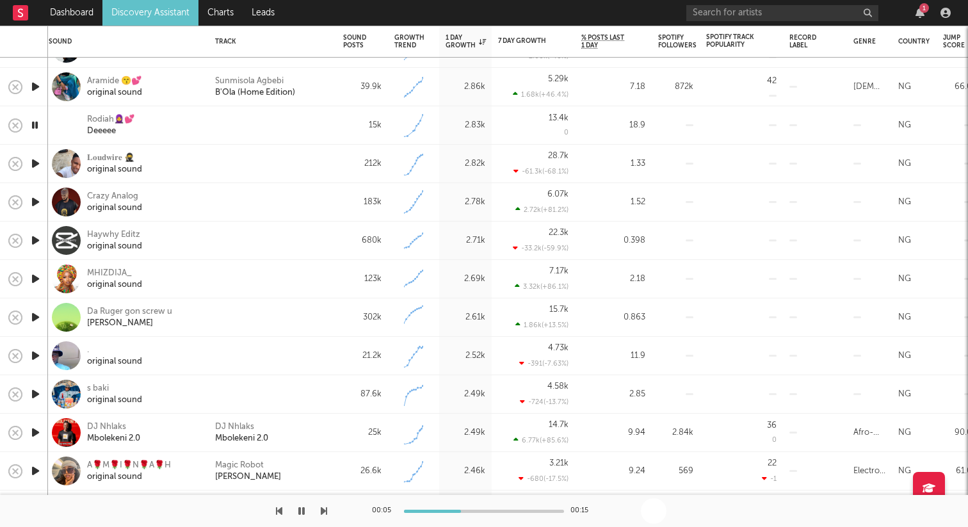
click at [38, 170] on icon "button" at bounding box center [35, 163] width 13 height 16
click at [40, 198] on icon "button" at bounding box center [35, 202] width 13 height 16
click at [35, 233] on icon "button" at bounding box center [35, 240] width 13 height 16
click at [35, 239] on icon "button" at bounding box center [35, 240] width 12 height 16
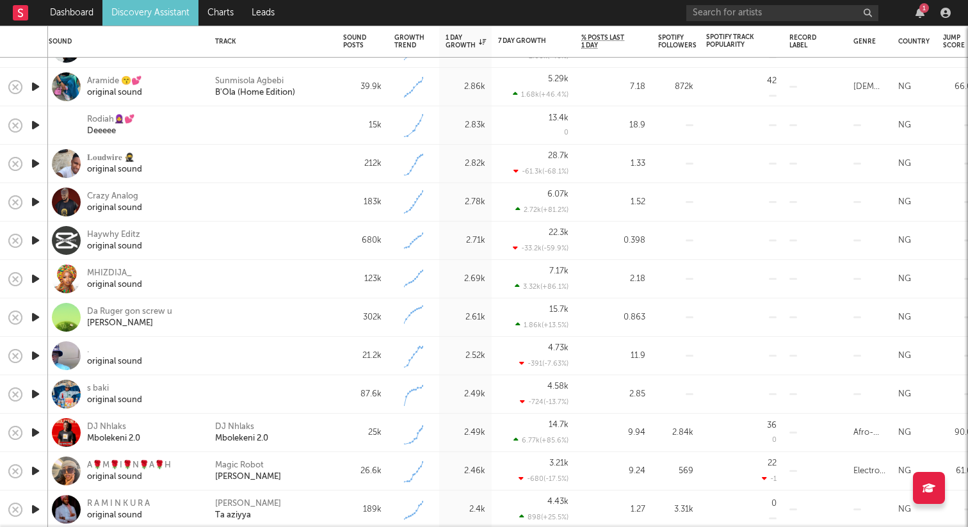
click at [37, 241] on icon "button" at bounding box center [35, 240] width 13 height 16
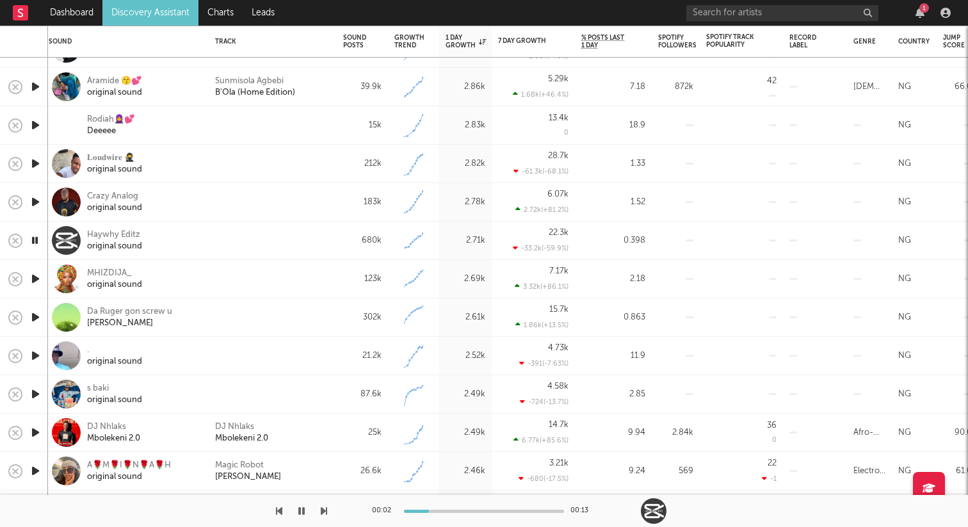
click at [35, 237] on icon "button" at bounding box center [35, 240] width 12 height 16
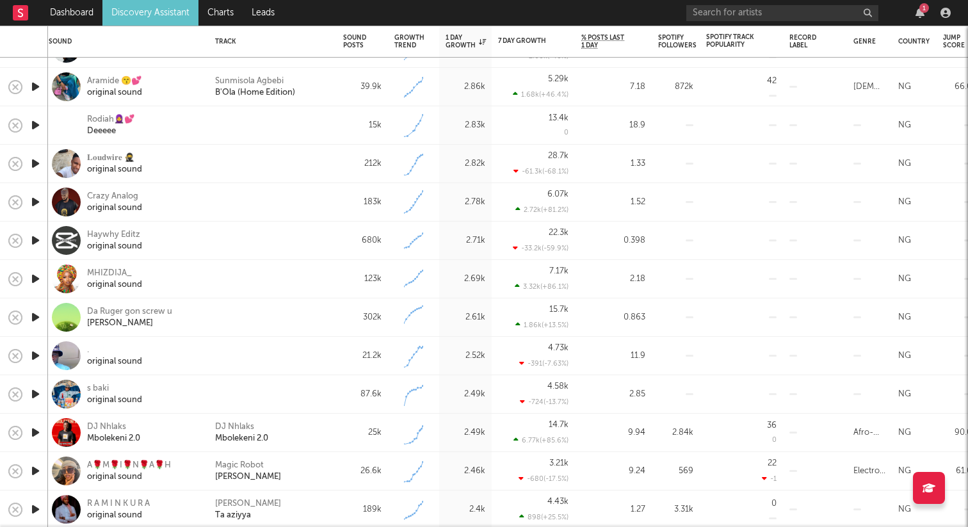
click at [35, 237] on icon "button" at bounding box center [35, 240] width 13 height 16
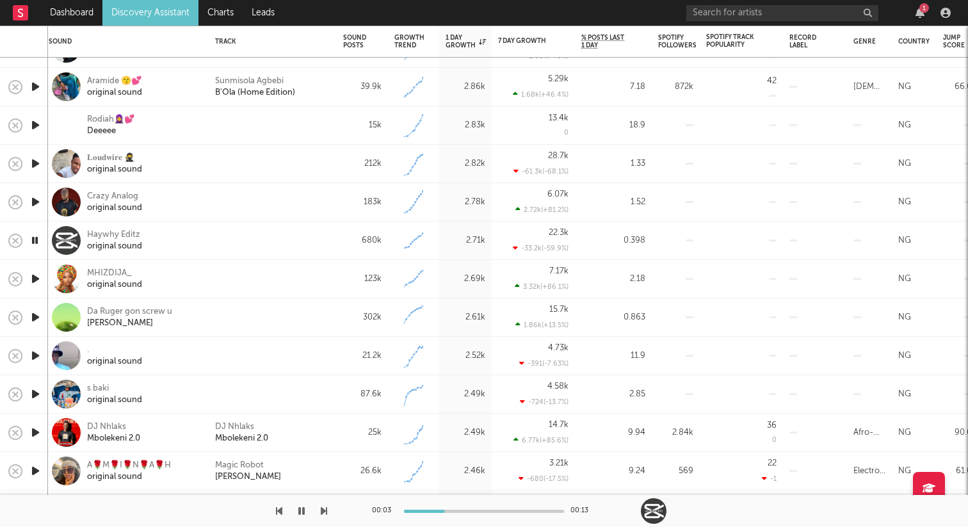
click at [35, 237] on icon "button" at bounding box center [35, 240] width 12 height 16
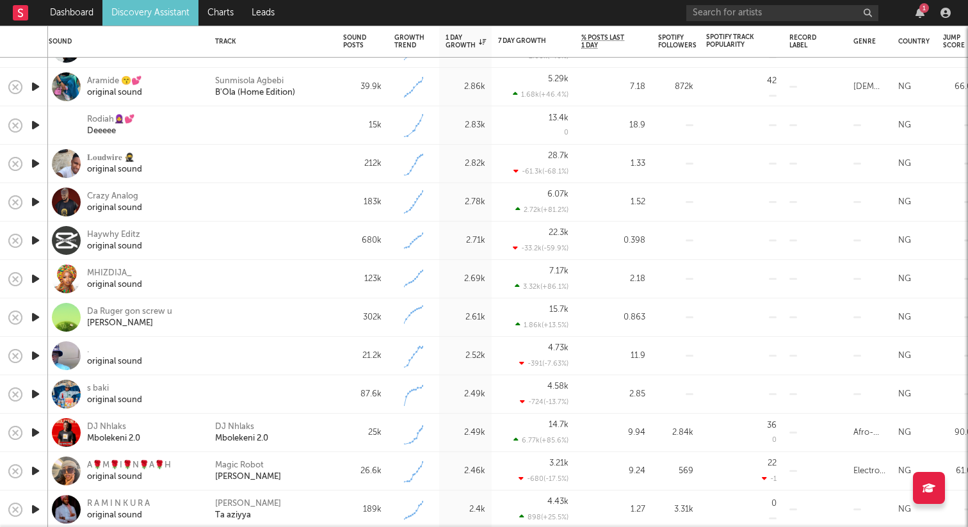
click at [35, 274] on icon "button" at bounding box center [35, 279] width 13 height 16
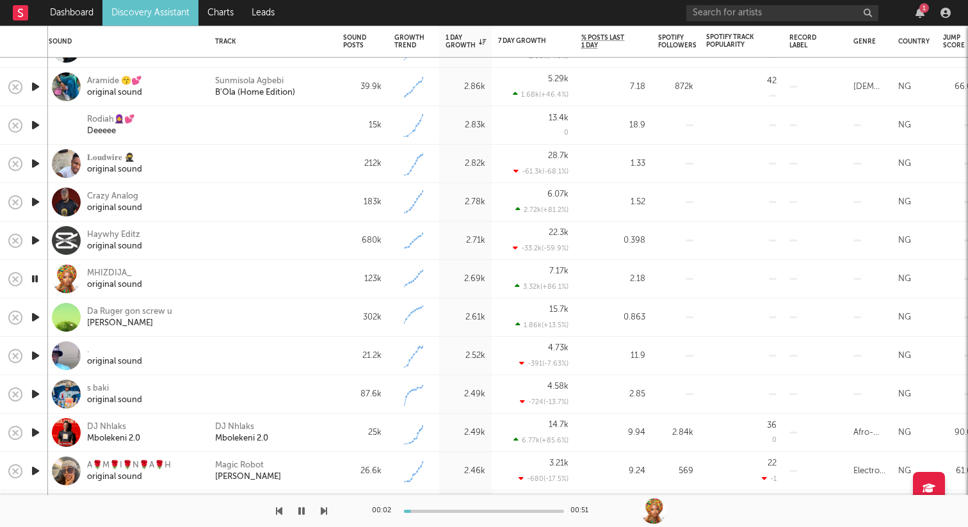
click at [34, 356] on icon "button" at bounding box center [35, 355] width 13 height 16
click at [37, 394] on icon "button" at bounding box center [35, 394] width 13 height 16
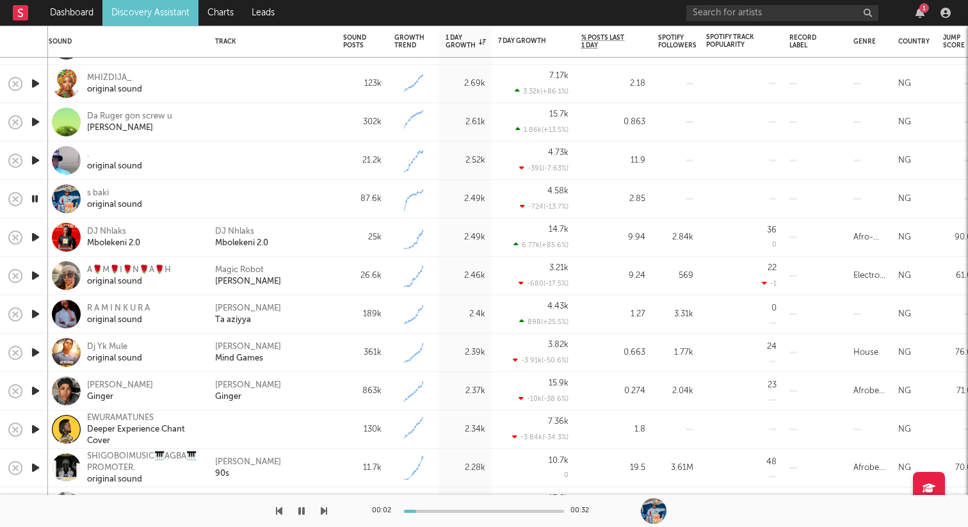
click at [36, 237] on icon "button" at bounding box center [35, 237] width 13 height 16
click at [38, 275] on icon "button" at bounding box center [35, 275] width 13 height 16
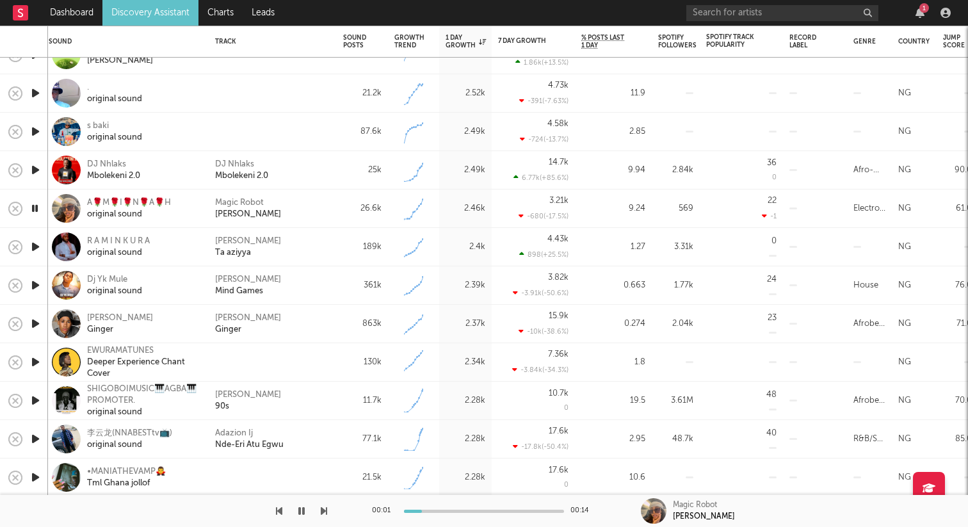
click at [33, 248] on icon "button" at bounding box center [35, 247] width 13 height 16
click at [38, 285] on icon "button" at bounding box center [35, 285] width 13 height 16
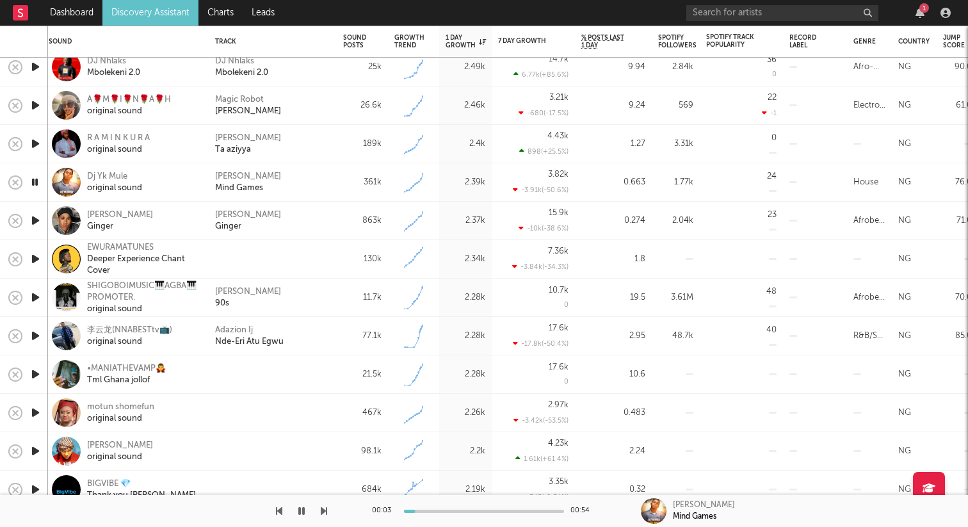
click at [35, 257] on icon "button" at bounding box center [35, 259] width 13 height 16
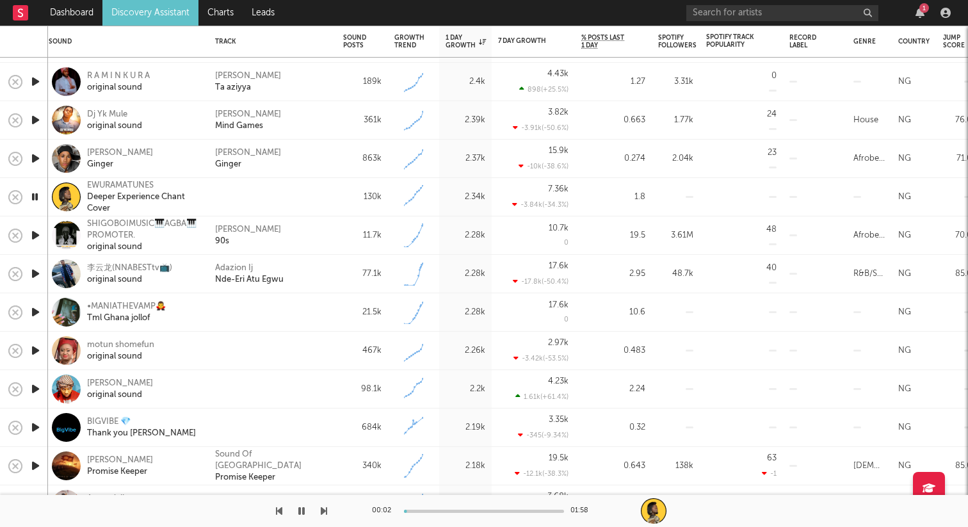
click at [35, 234] on icon "button" at bounding box center [35, 235] width 13 height 16
click at [36, 275] on icon "button" at bounding box center [35, 274] width 13 height 16
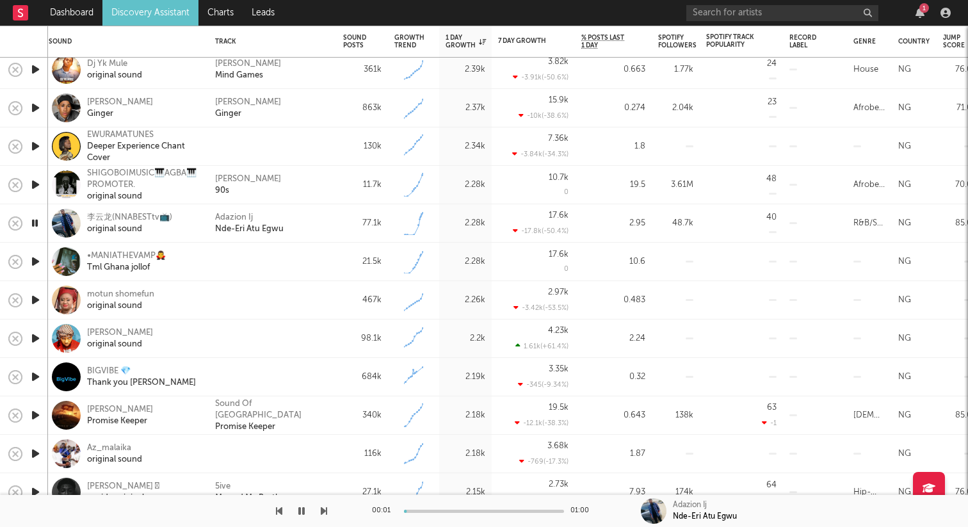
click at [37, 264] on icon "button" at bounding box center [35, 261] width 13 height 16
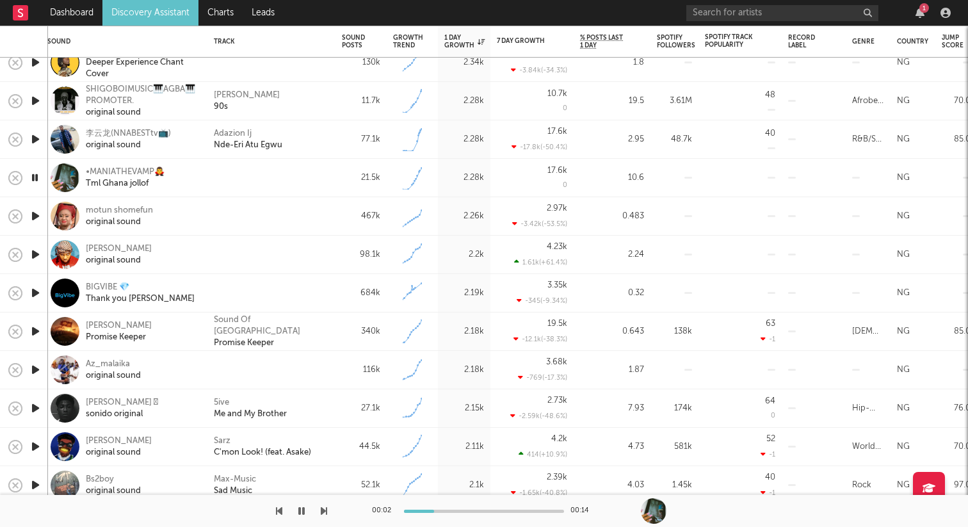
click at [36, 218] on icon "button" at bounding box center [35, 216] width 13 height 16
click at [36, 255] on icon "button" at bounding box center [35, 254] width 13 height 16
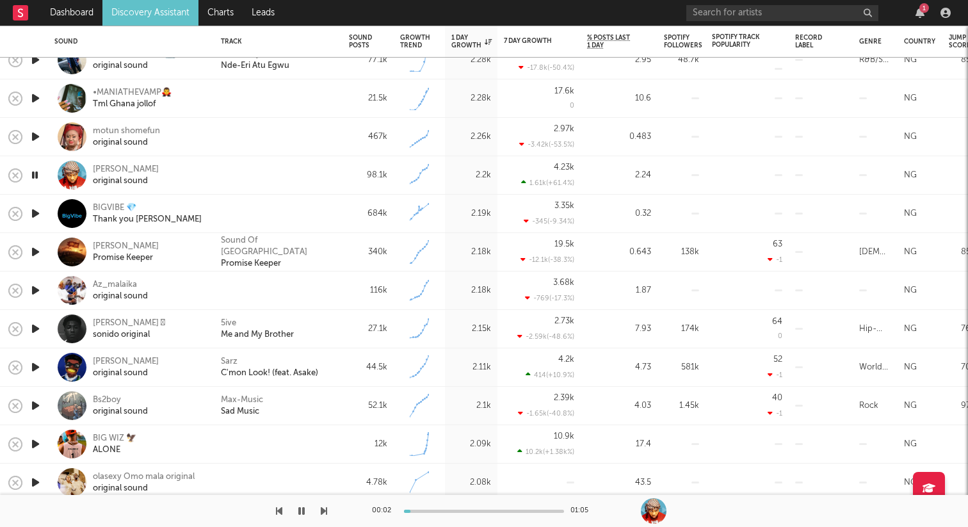
click at [42, 210] on icon "button" at bounding box center [35, 213] width 13 height 16
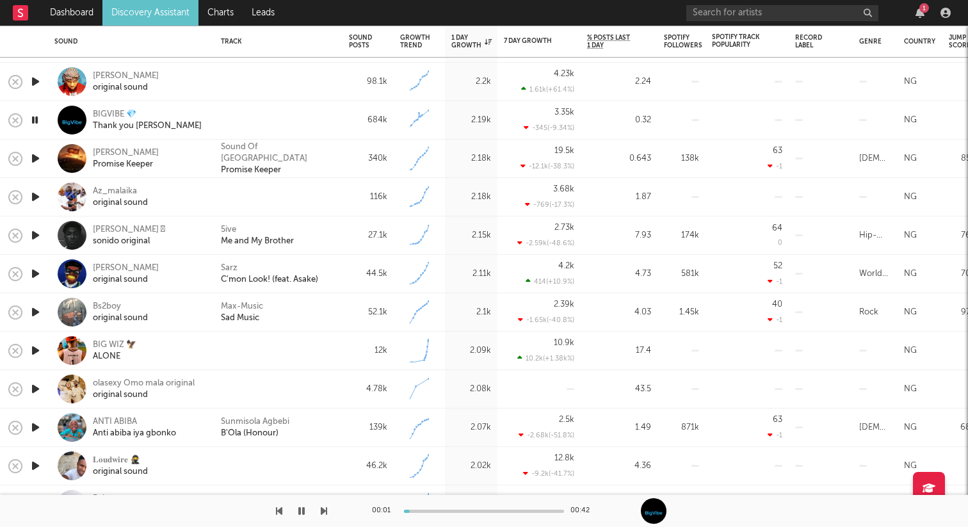
click at [30, 157] on icon "button" at bounding box center [35, 158] width 13 height 16
click at [32, 196] on icon "button" at bounding box center [35, 197] width 13 height 16
click at [32, 232] on icon "button" at bounding box center [35, 235] width 13 height 16
click at [133, 227] on div "Jack Farmer 𖣂" at bounding box center [129, 230] width 72 height 12
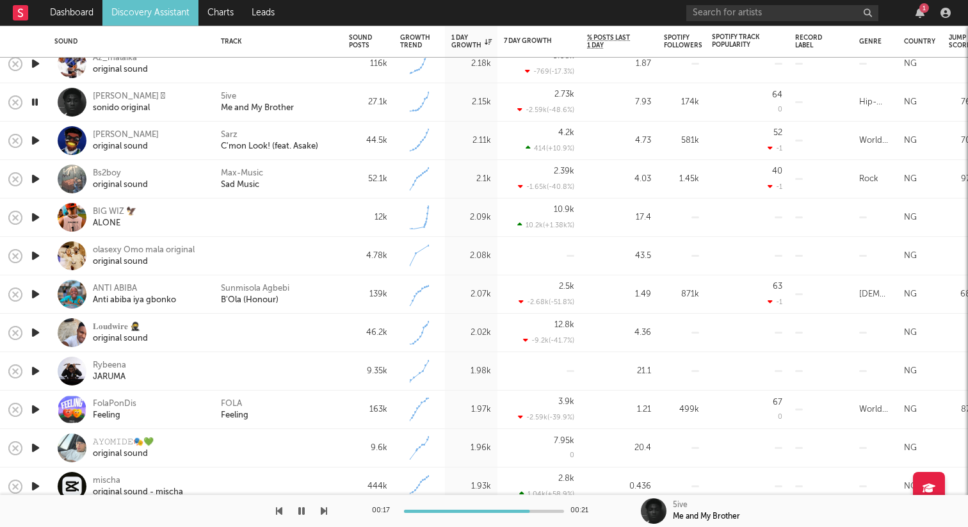
click at [41, 213] on icon "button" at bounding box center [35, 217] width 13 height 16
click at [461, 511] on div at bounding box center [484, 510] width 160 height 3
click at [39, 251] on icon "button" at bounding box center [35, 256] width 13 height 16
click at [36, 328] on icon "button" at bounding box center [35, 332] width 13 height 16
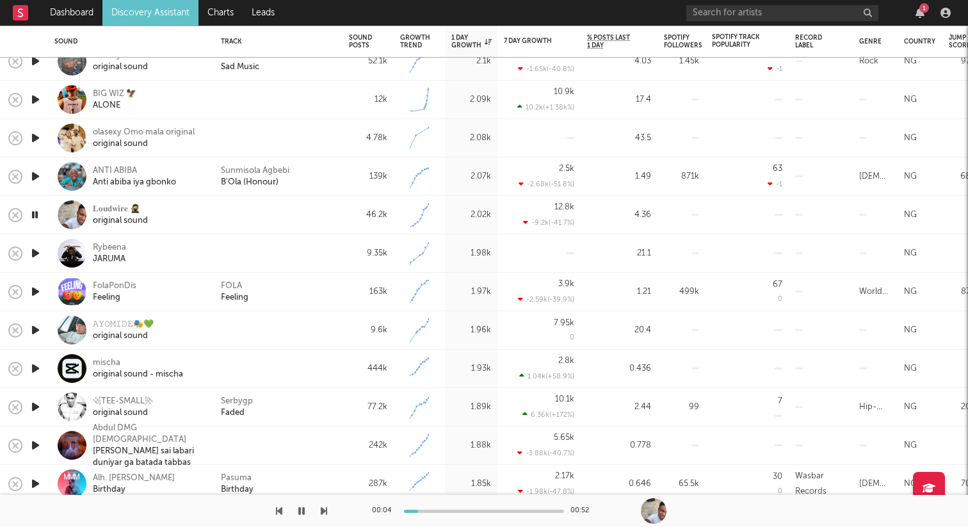
click at [35, 211] on icon "button" at bounding box center [35, 215] width 12 height 16
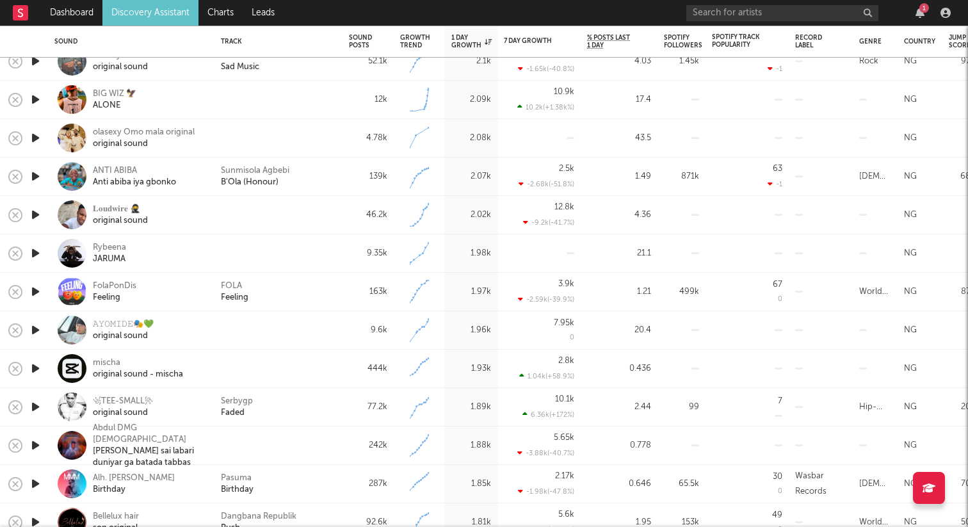
click at [35, 328] on icon "button" at bounding box center [35, 330] width 13 height 16
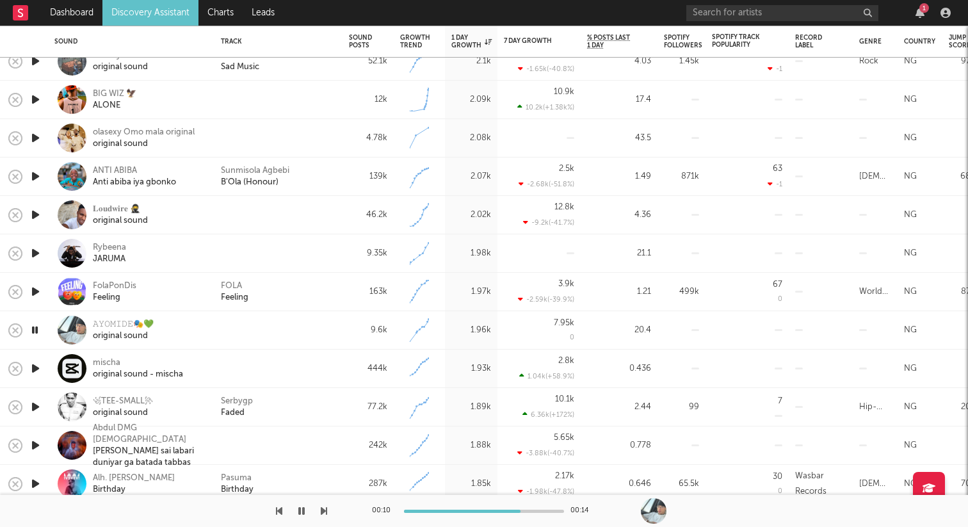
click at [35, 328] on icon "button" at bounding box center [35, 330] width 12 height 16
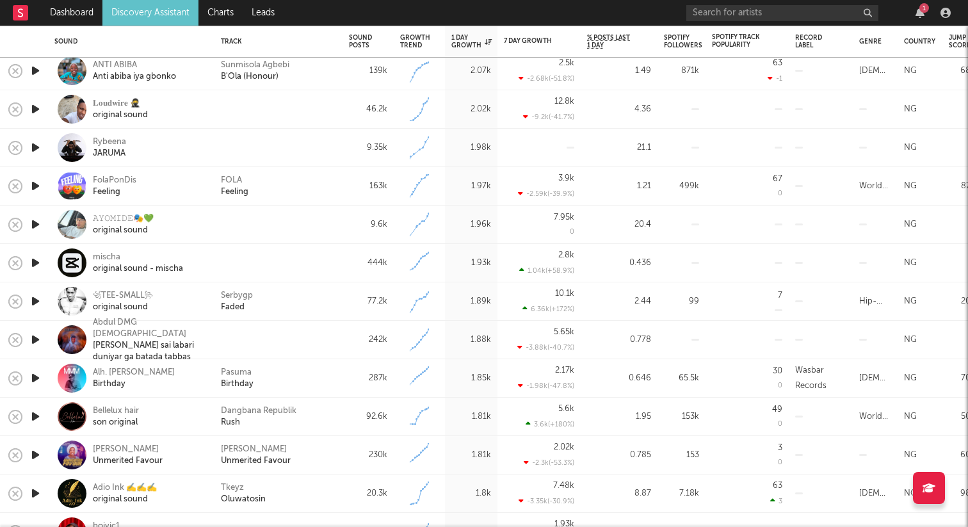
click at [33, 263] on icon "button" at bounding box center [35, 263] width 13 height 16
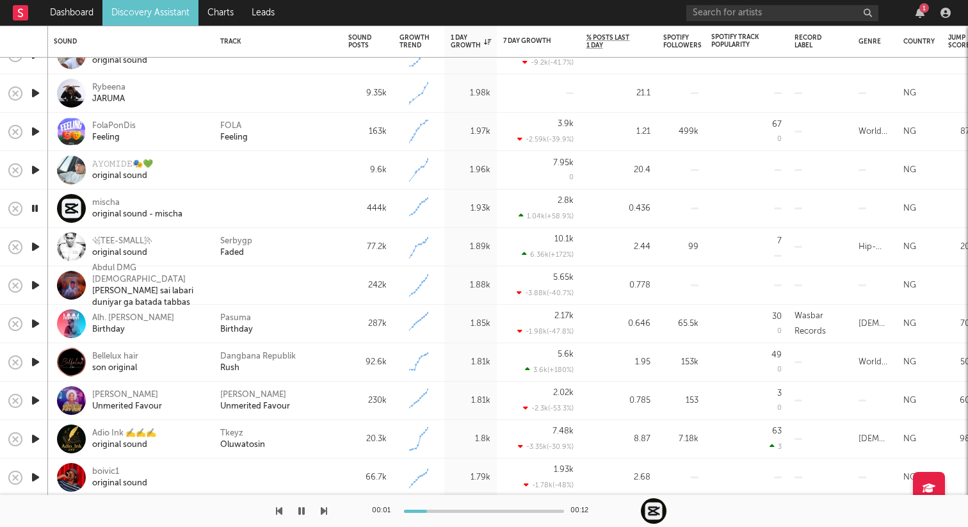
click at [35, 283] on icon "button" at bounding box center [35, 285] width 13 height 16
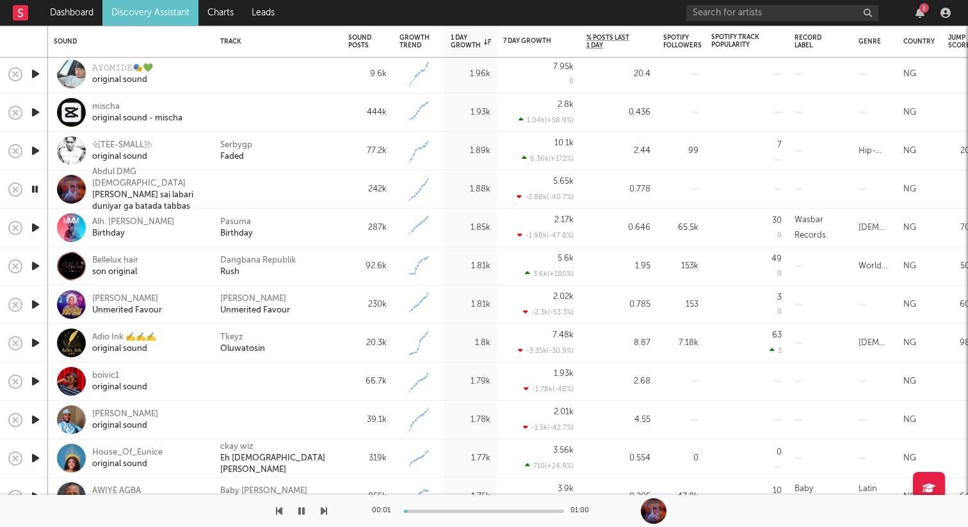
click at [36, 225] on icon "button" at bounding box center [35, 227] width 13 height 16
click at [33, 267] on icon "button" at bounding box center [35, 266] width 13 height 16
click at [36, 305] on icon "button" at bounding box center [35, 304] width 13 height 16
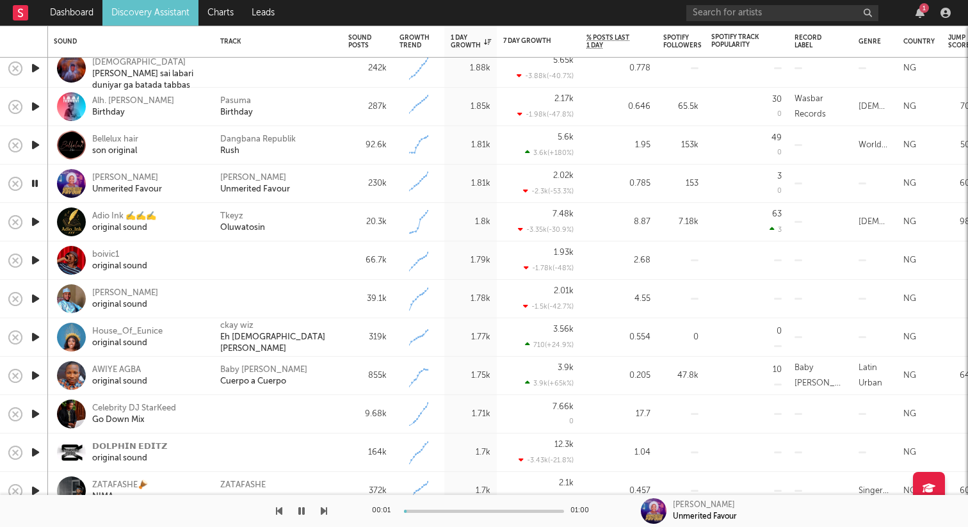
click at [38, 259] on icon "button" at bounding box center [35, 260] width 13 height 16
click at [35, 301] on icon "button" at bounding box center [35, 299] width 13 height 16
click at [36, 332] on icon "button" at bounding box center [35, 337] width 13 height 16
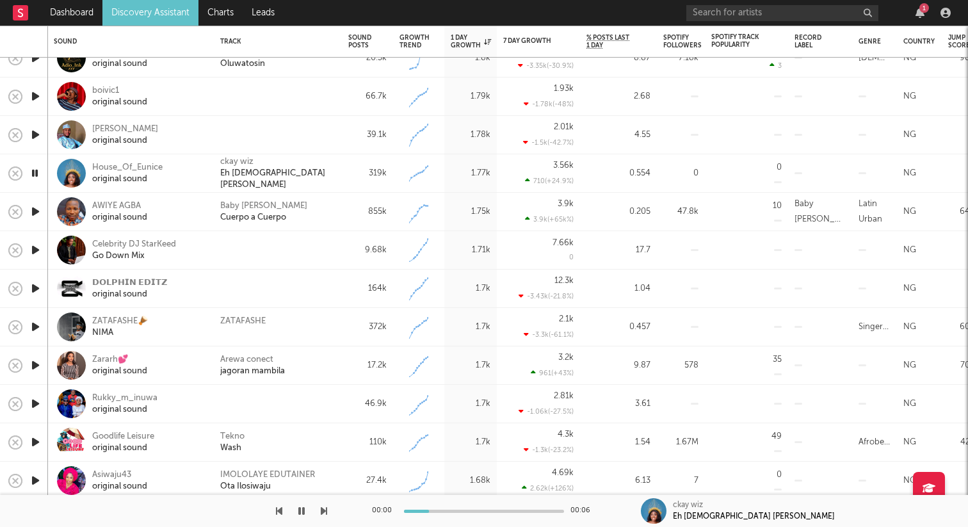
click at [35, 210] on icon "button" at bounding box center [35, 211] width 13 height 16
click at [37, 252] on icon "button" at bounding box center [35, 250] width 13 height 16
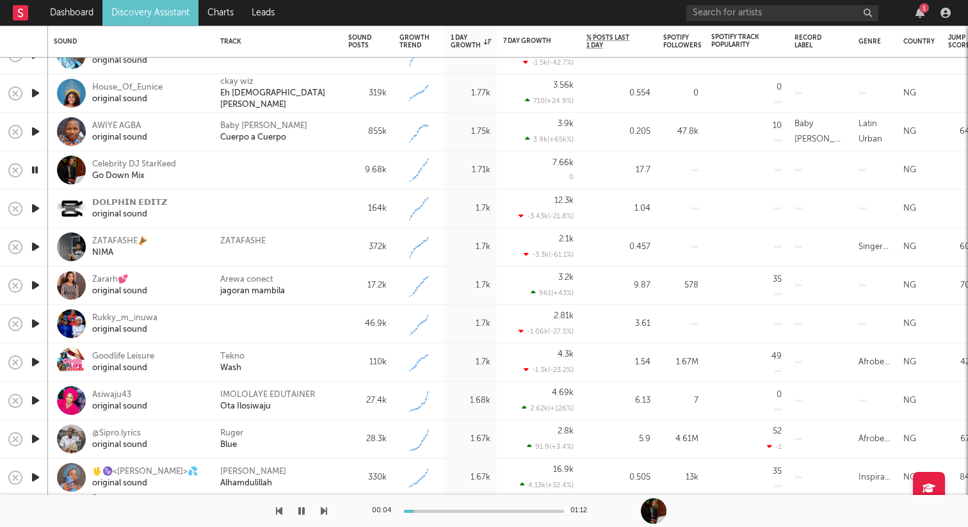
click at [36, 245] on icon "button" at bounding box center [35, 247] width 13 height 16
click at [31, 286] on icon "button" at bounding box center [35, 285] width 13 height 16
click at [31, 324] on icon "button" at bounding box center [35, 323] width 13 height 16
click at [37, 360] on icon "button" at bounding box center [35, 362] width 13 height 16
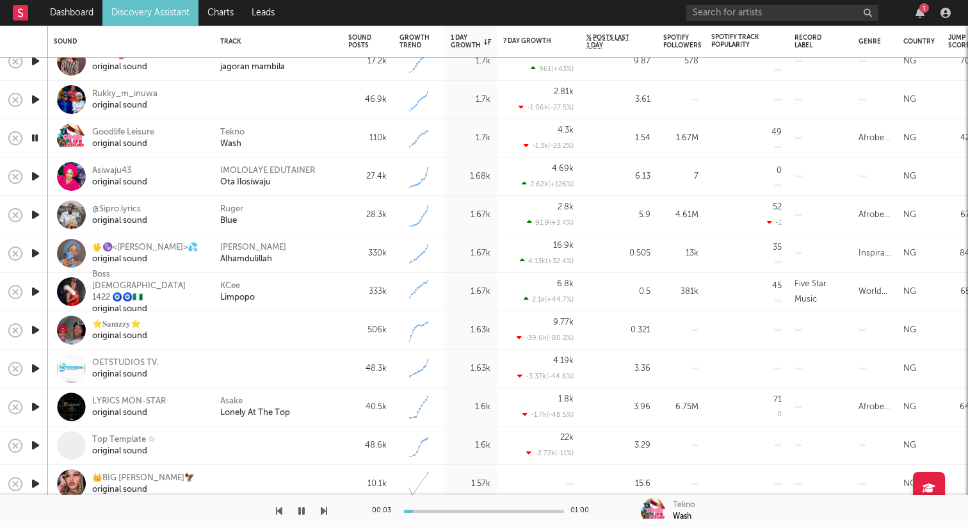
click at [38, 331] on icon "button" at bounding box center [35, 330] width 13 height 16
click at [37, 365] on icon "button" at bounding box center [35, 368] width 13 height 16
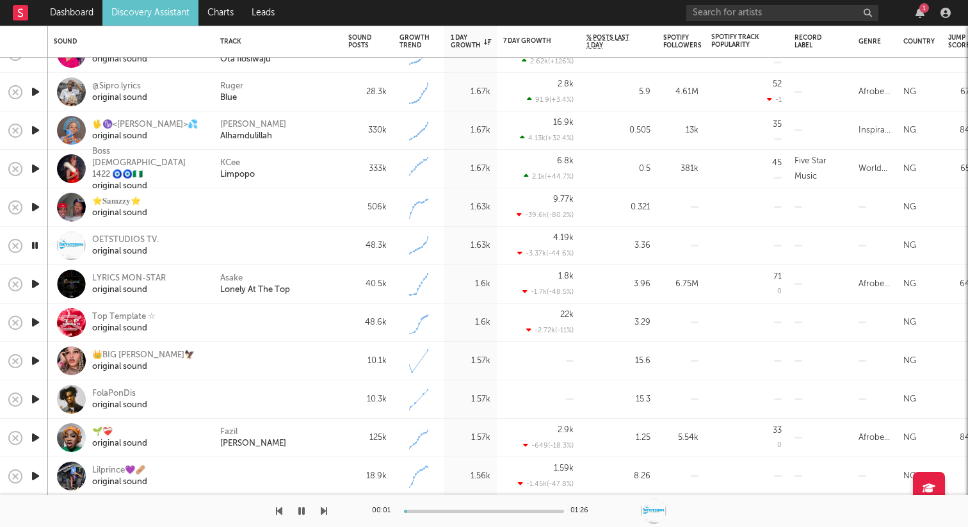
click at [31, 321] on icon "button" at bounding box center [35, 322] width 13 height 16
click at [41, 358] on icon "button" at bounding box center [35, 361] width 13 height 16
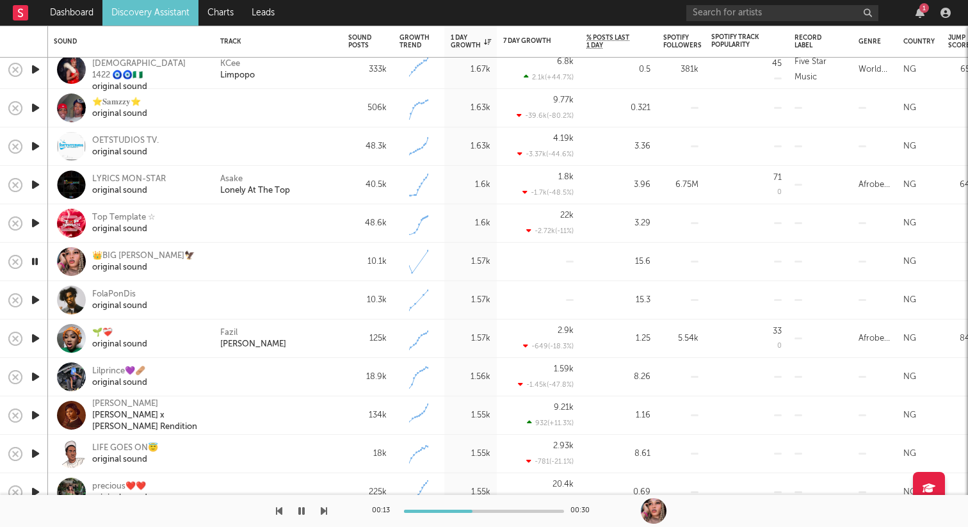
click at [38, 298] on icon "button" at bounding box center [35, 300] width 13 height 16
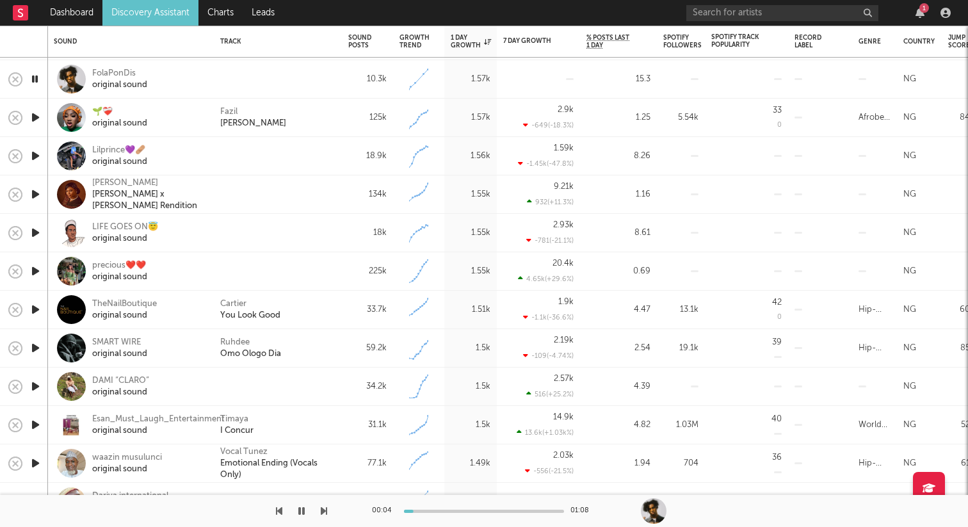
click at [34, 123] on icon "button" at bounding box center [35, 117] width 13 height 16
click at [35, 152] on icon "button" at bounding box center [35, 156] width 13 height 16
click at [35, 191] on icon "button" at bounding box center [35, 194] width 13 height 16
click at [33, 230] on icon "button" at bounding box center [35, 233] width 13 height 16
click at [100, 229] on div "LIFE GOES ON😇" at bounding box center [125, 227] width 66 height 12
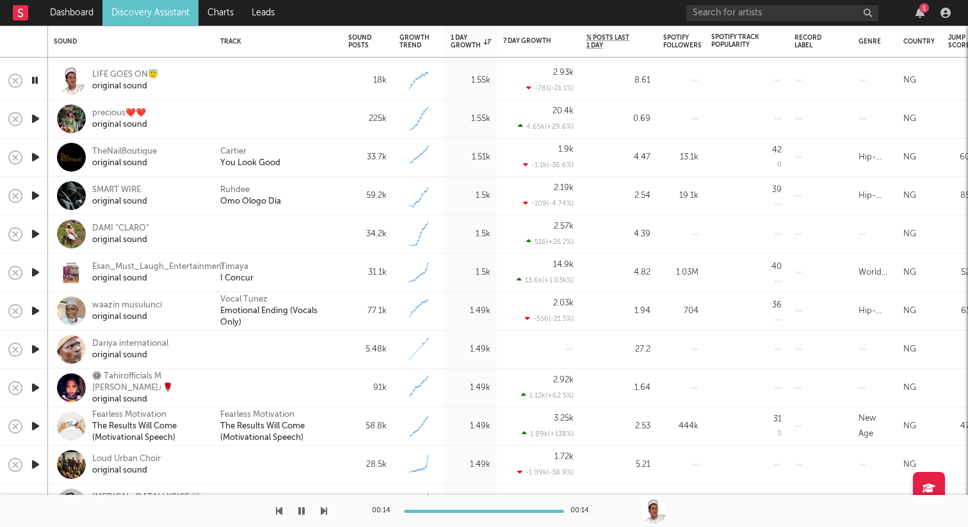
click at [36, 232] on icon "button" at bounding box center [35, 234] width 13 height 16
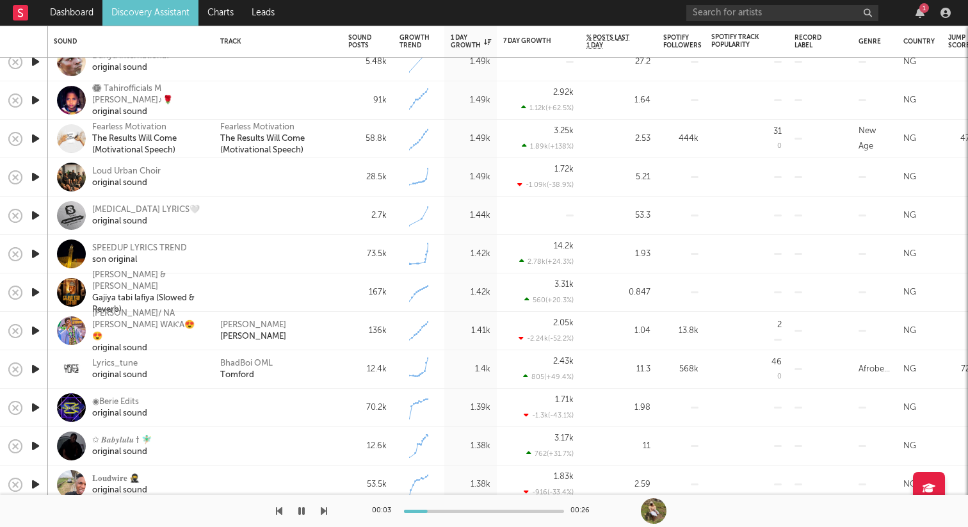
click at [38, 172] on icon "button" at bounding box center [35, 177] width 13 height 16
